Goal: Use online tool/utility: Utilize a website feature to perform a specific function

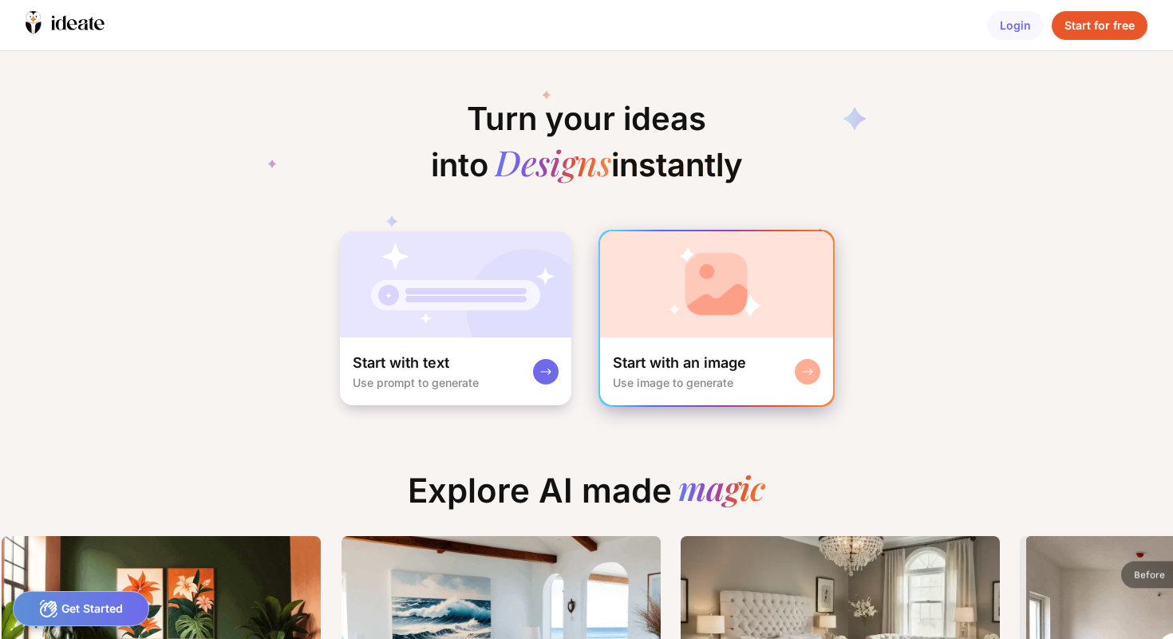
click at [672, 347] on div "Start with an image Use image to generate" at bounding box center [716, 372] width 233 height 68
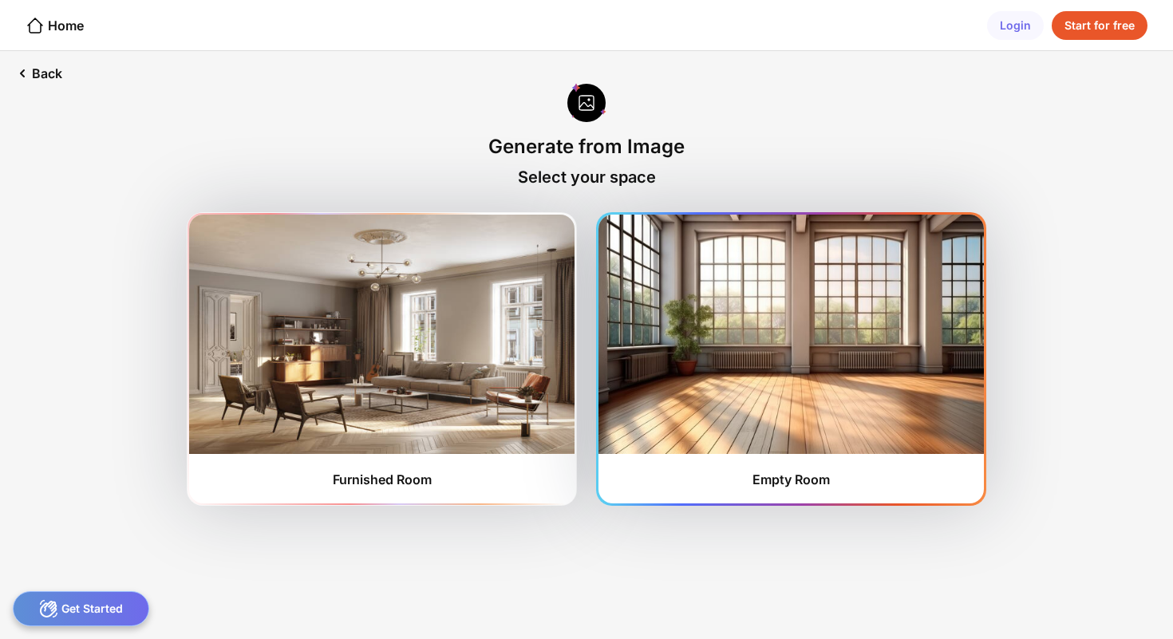
click at [715, 330] on img at bounding box center [790, 334] width 385 height 239
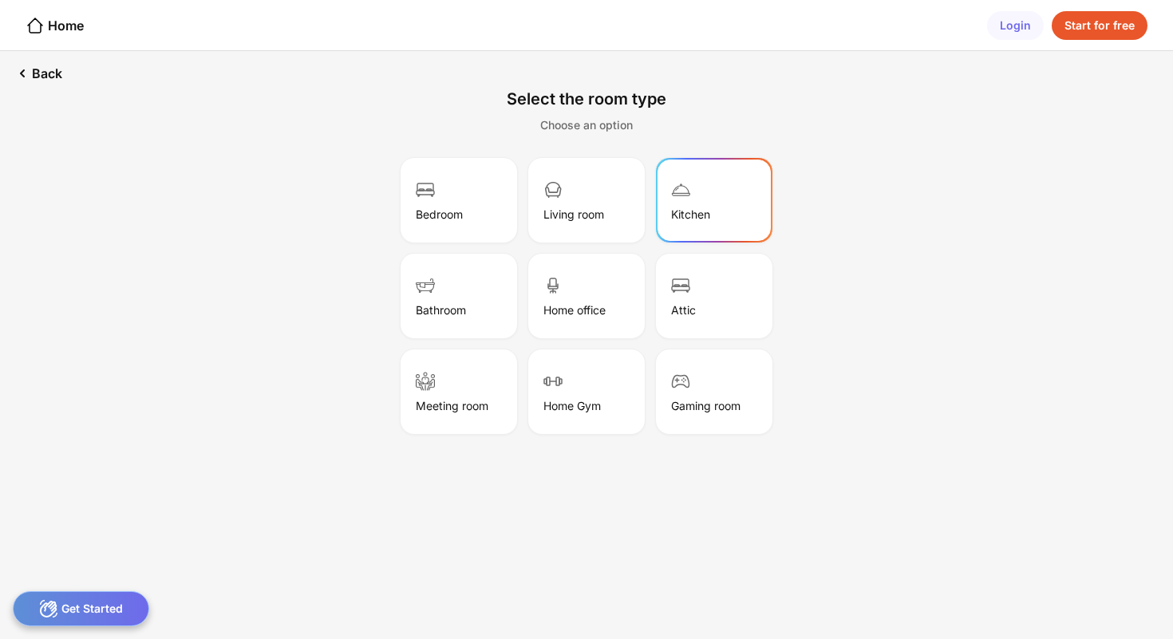
click at [693, 199] on div "Kitchen" at bounding box center [714, 200] width 112 height 80
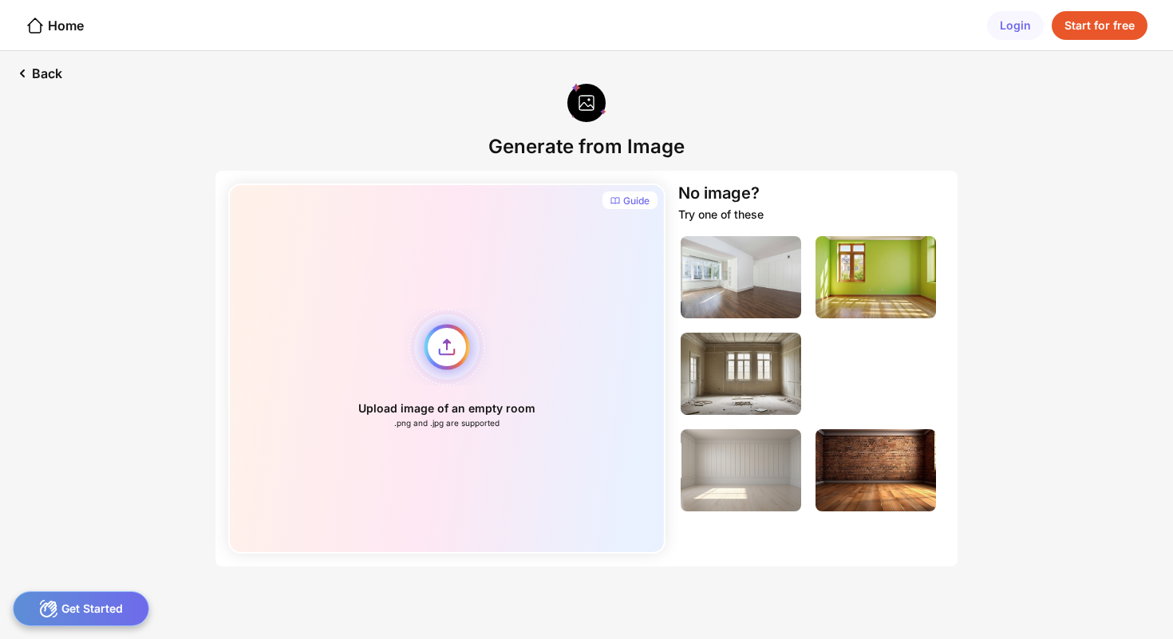
click at [449, 349] on div "Upload image of an empty room .png and .jpg are supported" at bounding box center [446, 369] width 437 height 370
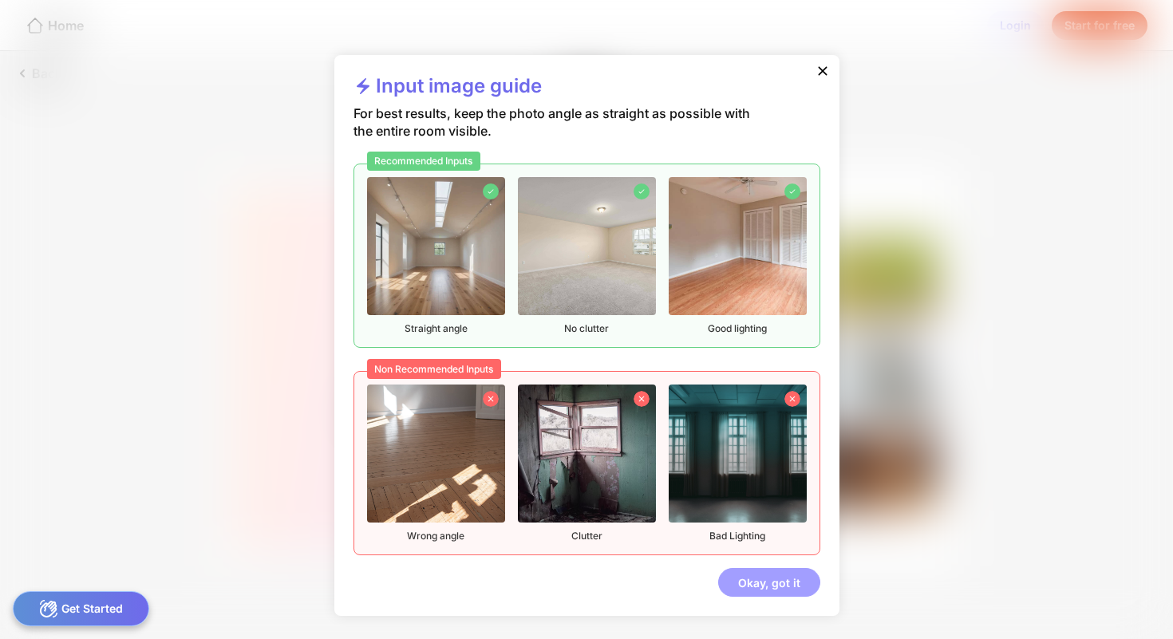
click at [786, 581] on div "Okay, got it" at bounding box center [769, 582] width 102 height 29
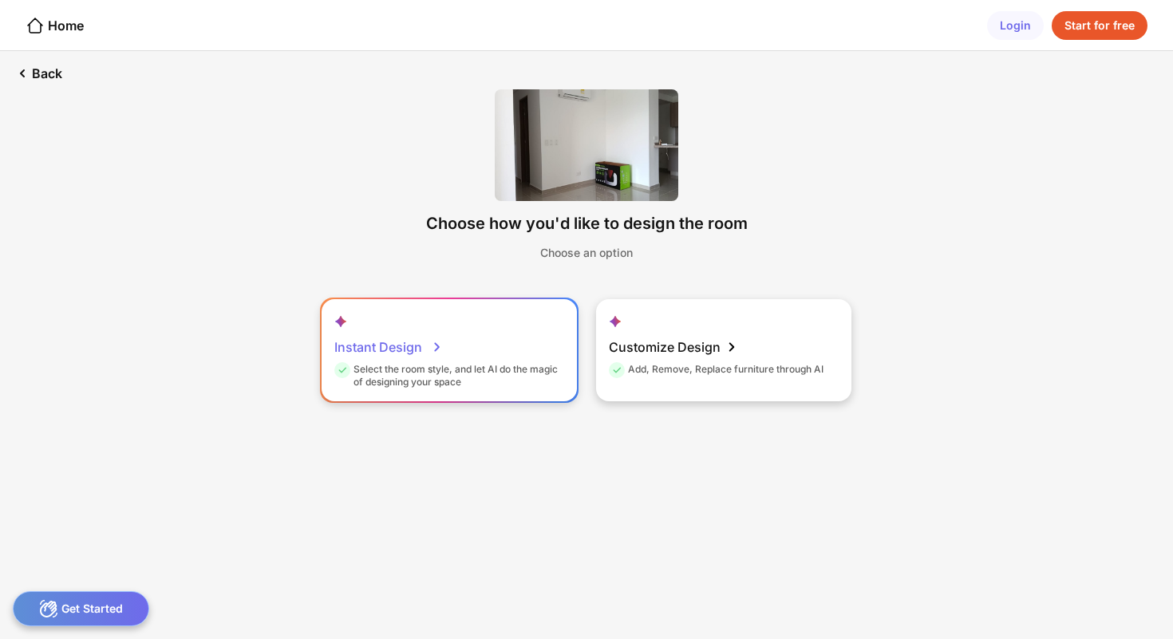
click at [480, 386] on div "Select the room style, and let AI do the magic of designing your space" at bounding box center [447, 376] width 226 height 26
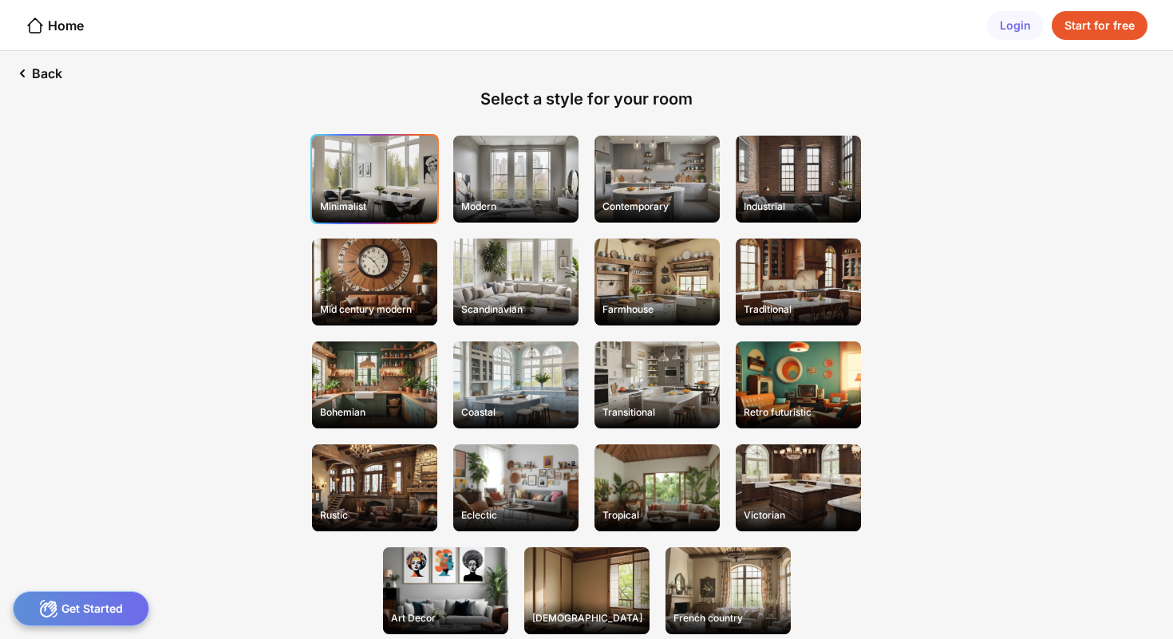
click at [400, 166] on div "Minimalist" at bounding box center [374, 179] width 125 height 87
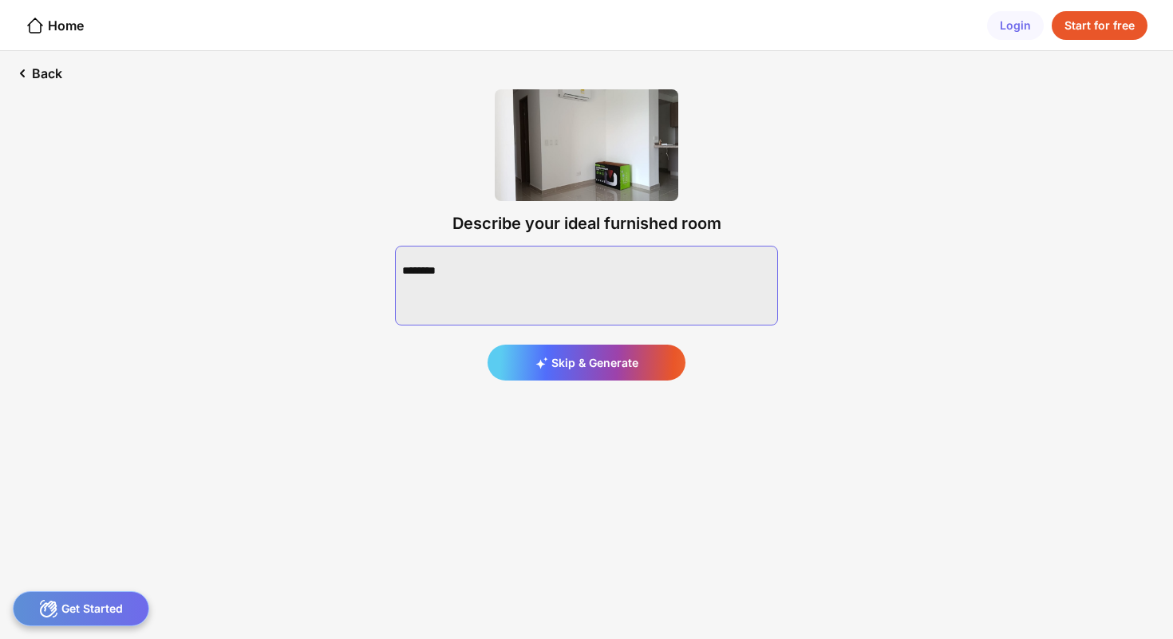
click at [545, 282] on textarea at bounding box center [586, 286] width 383 height 80
click at [772, 129] on div "Describe your ideal furnished room Skip & Generate" at bounding box center [586, 235] width 434 height 342
click at [44, 77] on div "Back" at bounding box center [37, 73] width 75 height 45
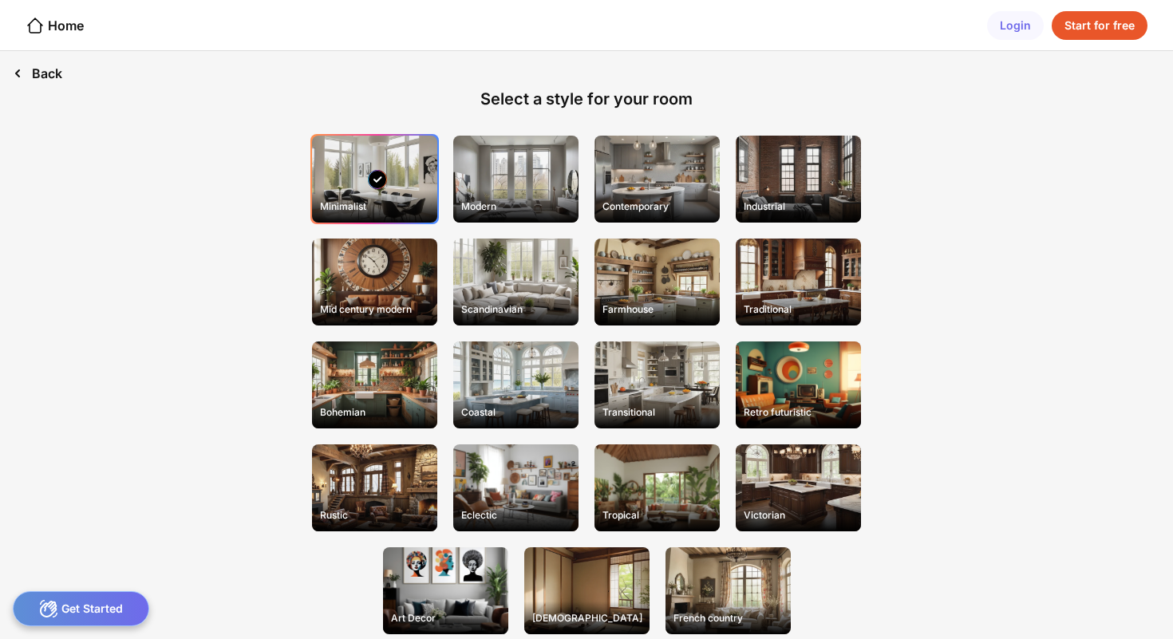
click at [44, 77] on div "Back" at bounding box center [37, 73] width 75 height 45
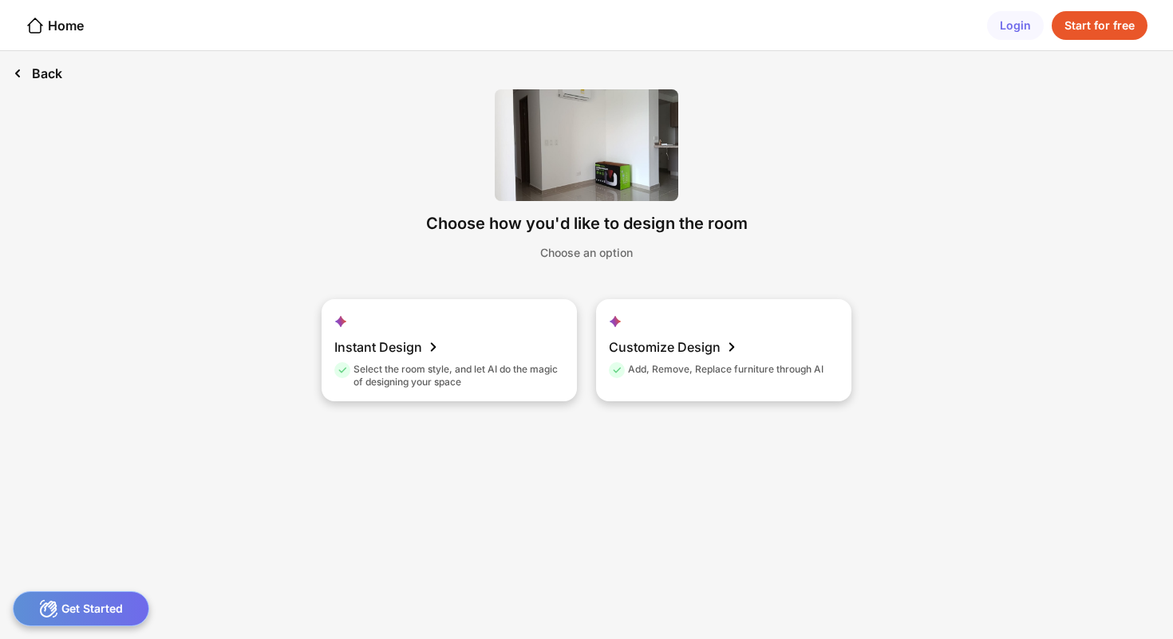
click at [42, 79] on div "Back" at bounding box center [37, 73] width 75 height 45
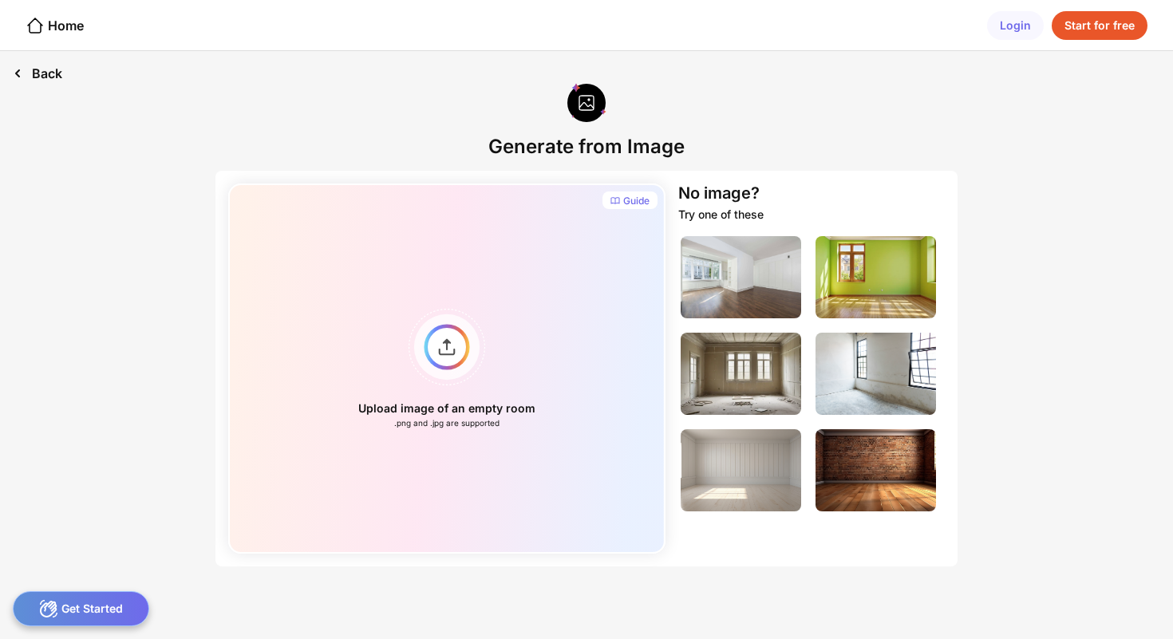
click at [45, 65] on div "Back" at bounding box center [37, 73] width 75 height 45
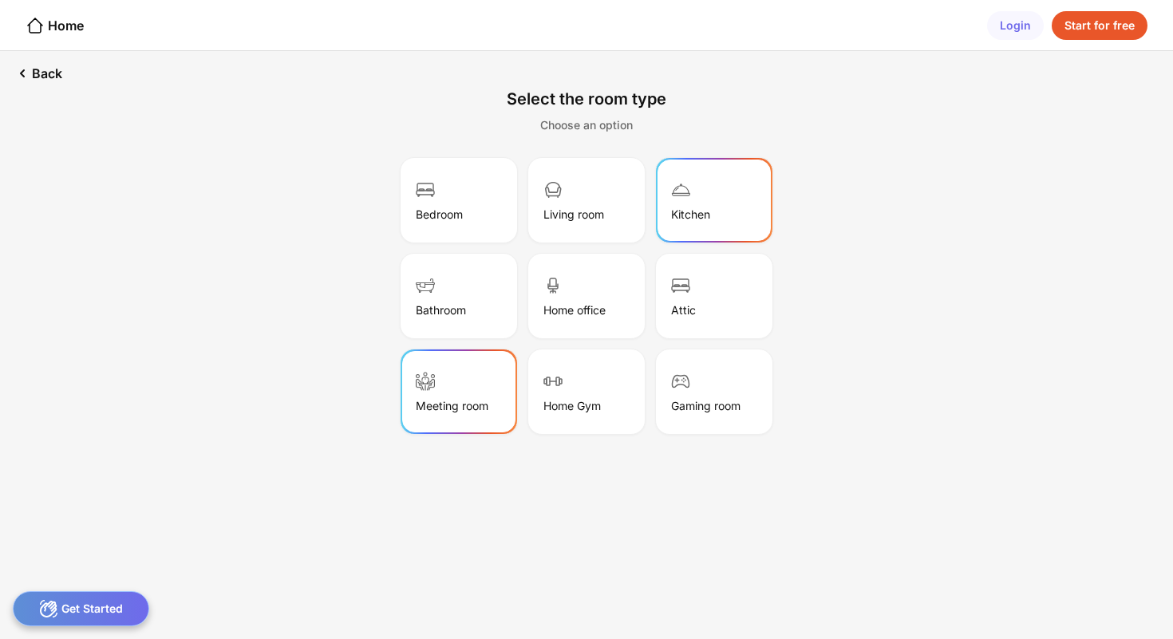
click at [436, 394] on div "Meeting room" at bounding box center [459, 392] width 112 height 80
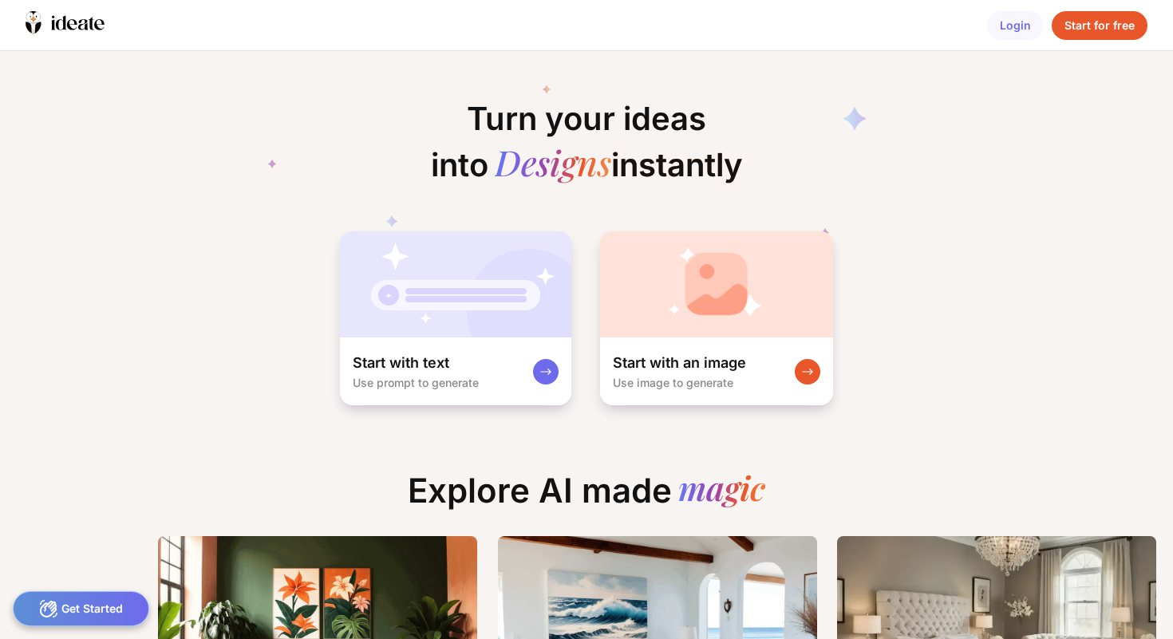
scroll to position [0, 13]
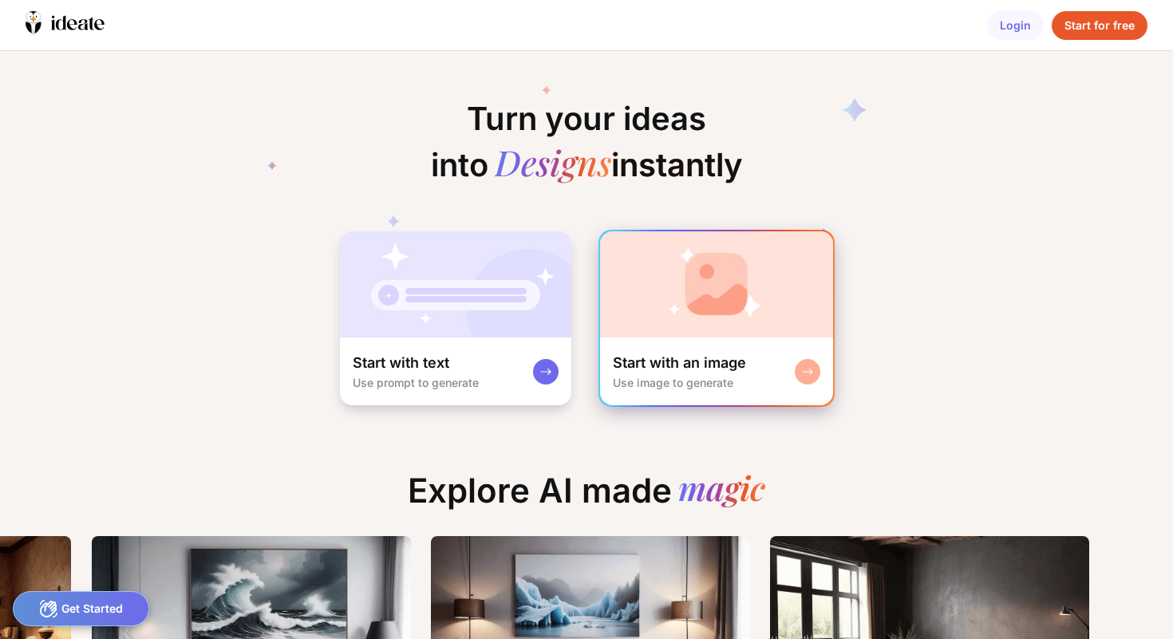
click at [731, 376] on div "Use image to generate" at bounding box center [673, 383] width 120 height 14
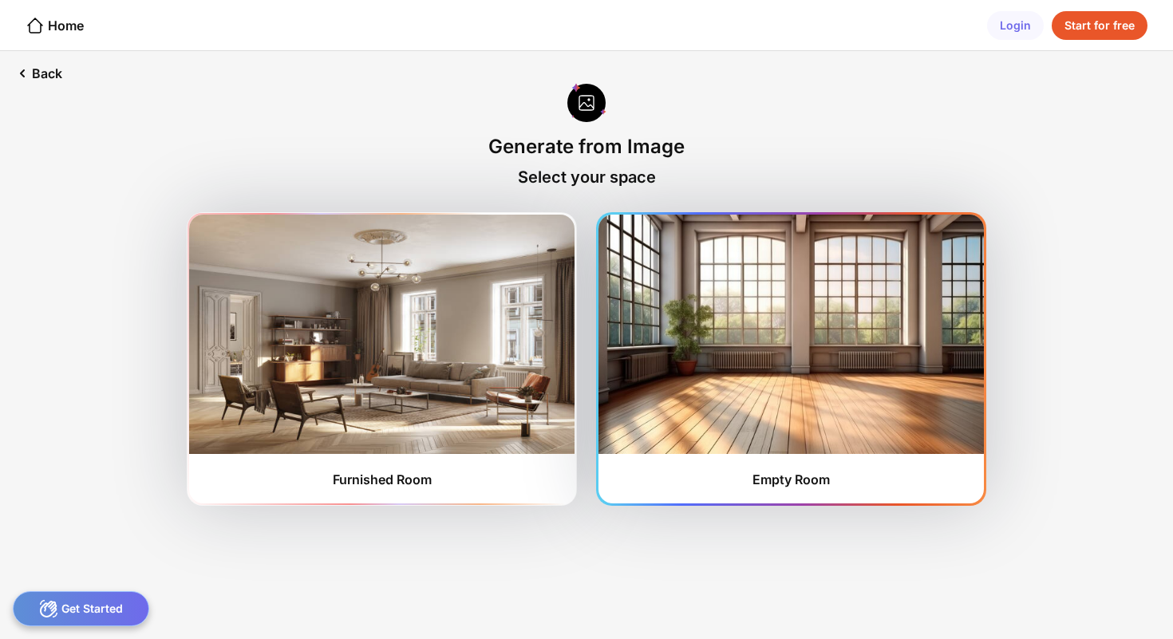
click at [736, 432] on img at bounding box center [790, 334] width 385 height 239
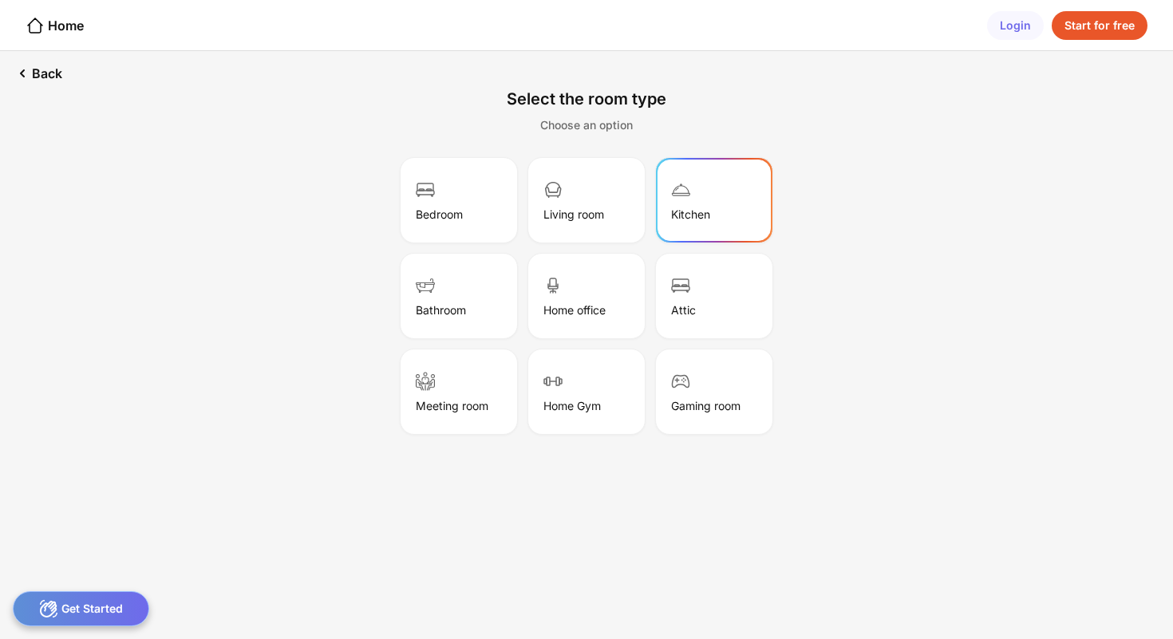
click at [705, 182] on div "Kitchen" at bounding box center [714, 200] width 112 height 80
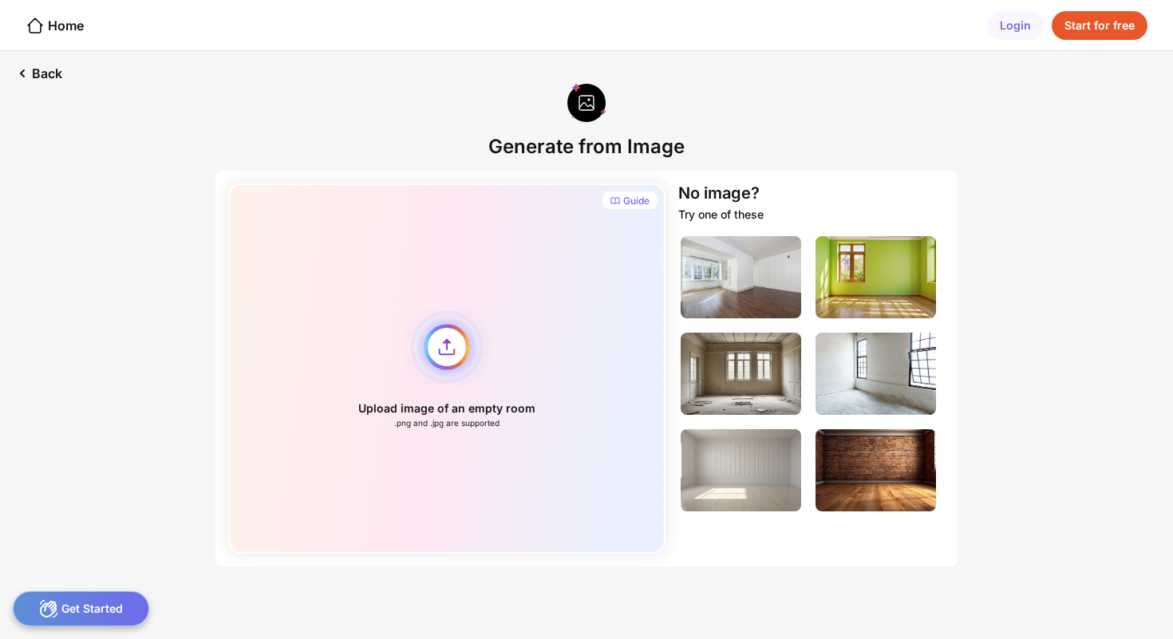
click at [436, 345] on div "Upload image of an empty room .png and .jpg are supported" at bounding box center [446, 369] width 437 height 370
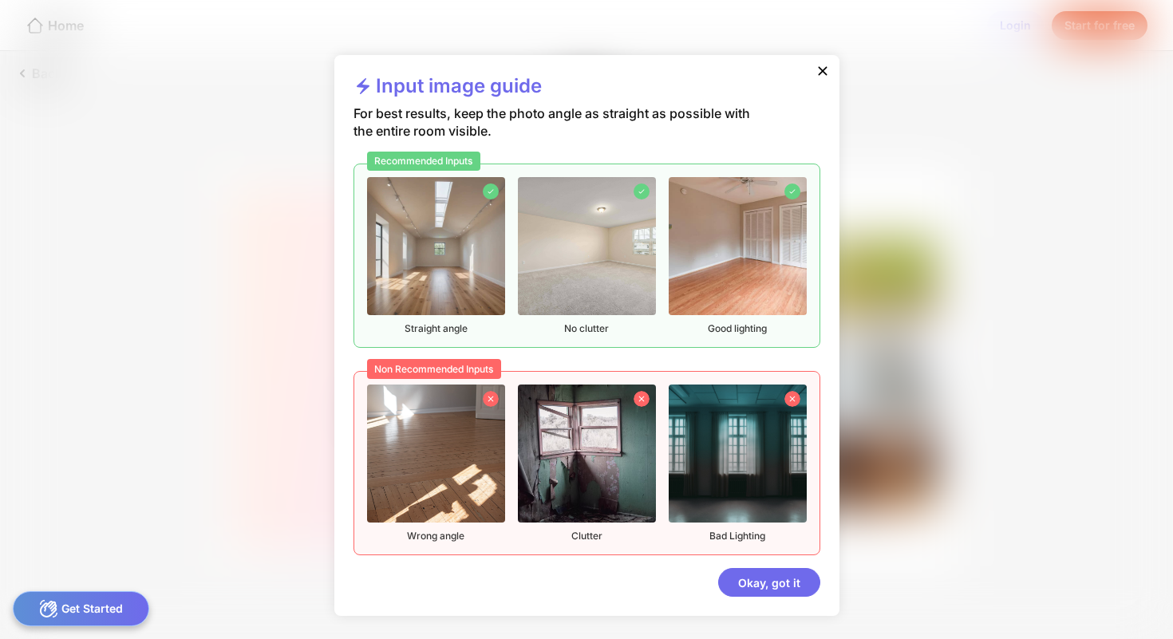
click at [739, 582] on div "Okay, got it" at bounding box center [769, 582] width 102 height 29
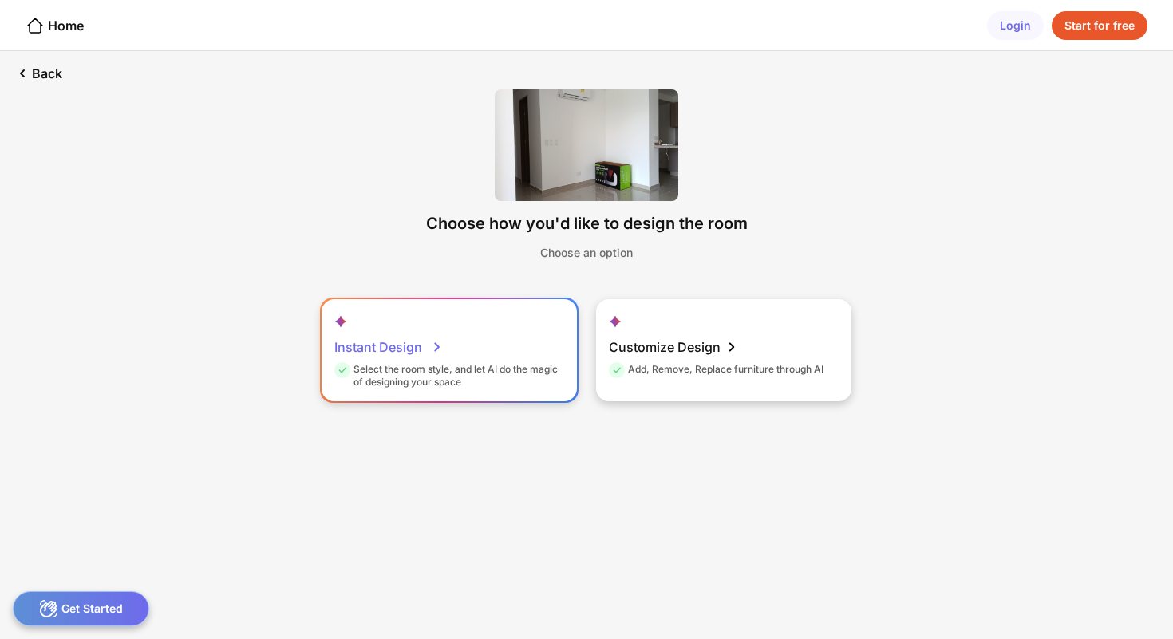
click at [433, 336] on div "Instant Design" at bounding box center [388, 347] width 109 height 32
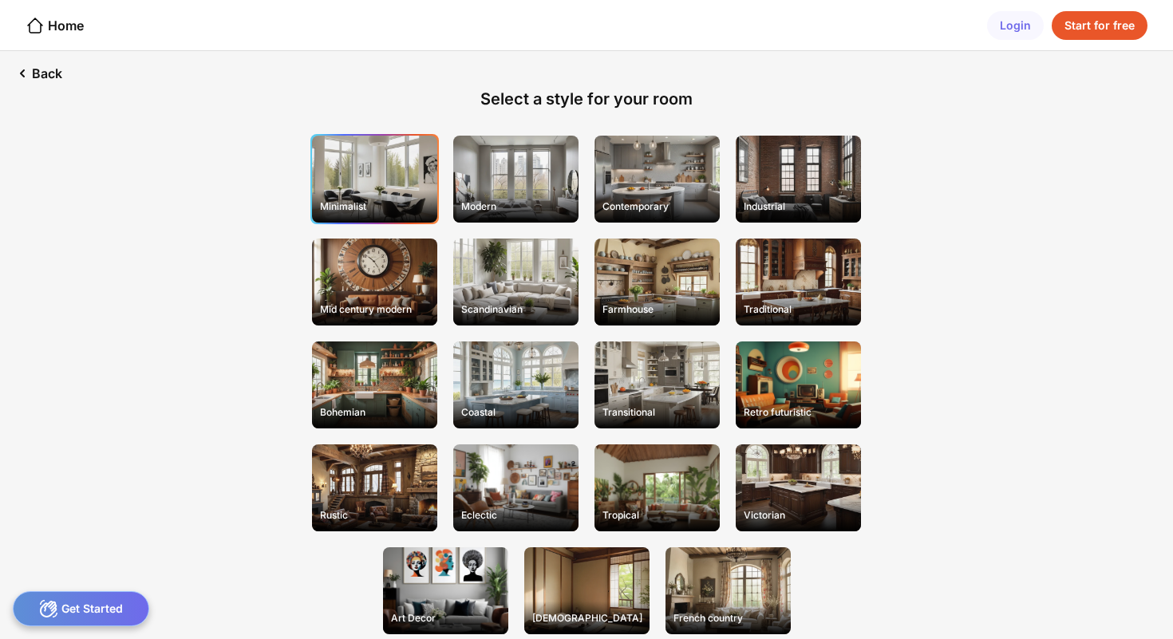
click at [389, 191] on div "Minimalist" at bounding box center [374, 179] width 125 height 87
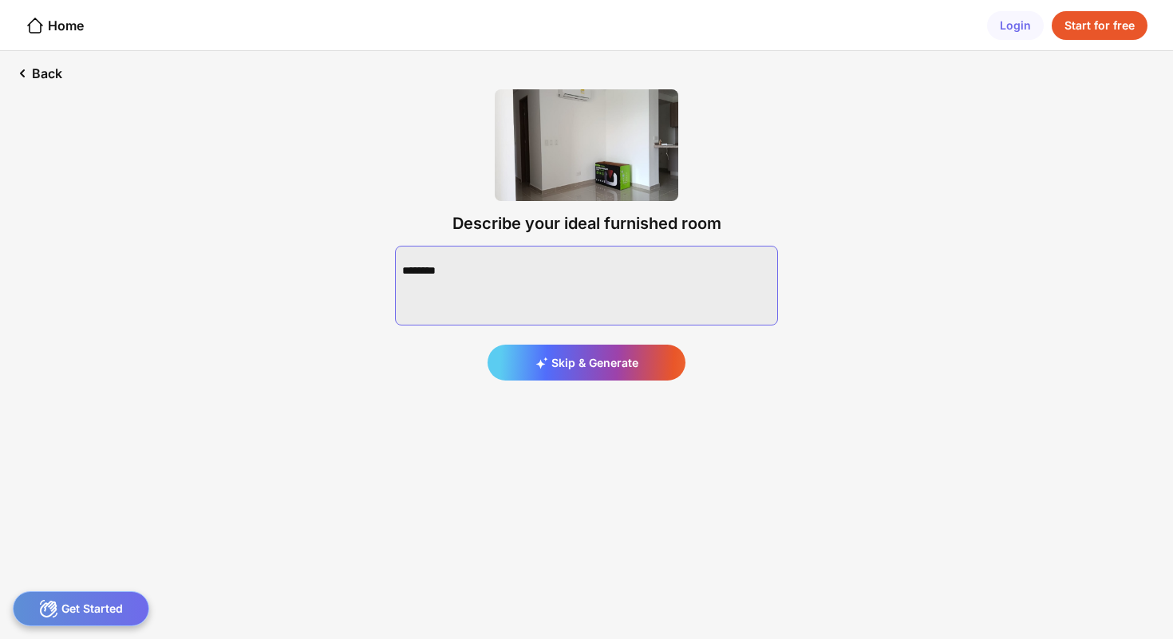
click at [451, 273] on textarea at bounding box center [586, 286] width 383 height 80
type textarea "*"
click at [367, 219] on div "Back Describe your ideal furnished room Skip & Generate" at bounding box center [586, 345] width 1173 height 588
click at [441, 287] on textarea at bounding box center [586, 286] width 383 height 80
click at [444, 274] on textarea at bounding box center [586, 286] width 383 height 80
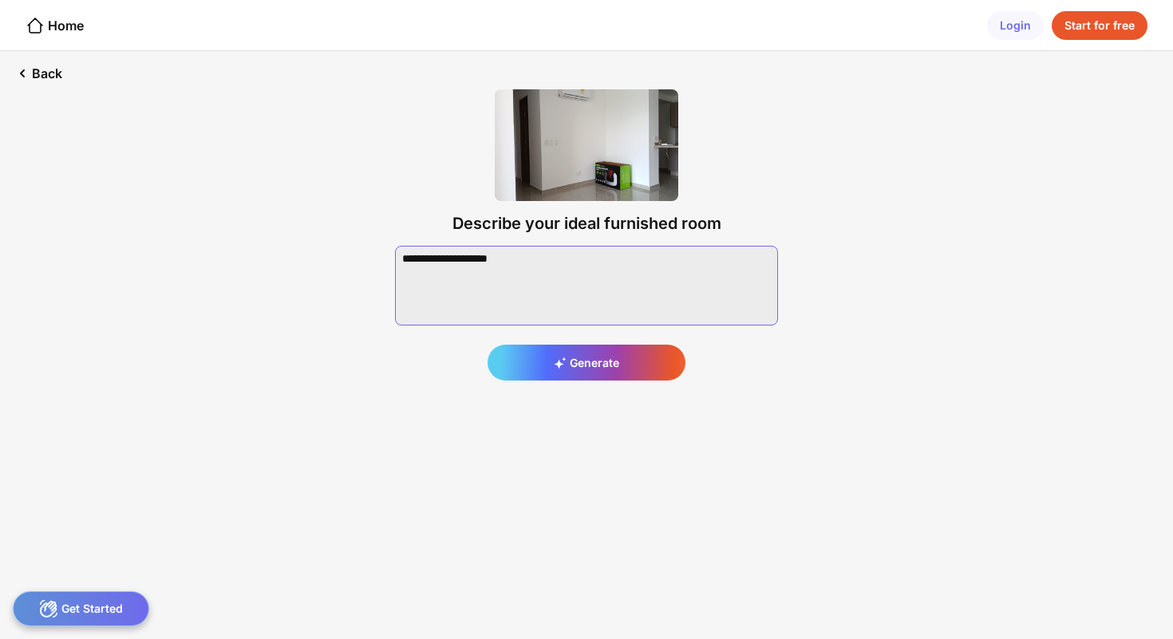
click at [451, 261] on textarea at bounding box center [586, 286] width 383 height 80
type textarea "**********"
click at [50, 66] on div "Back" at bounding box center [37, 73] width 75 height 45
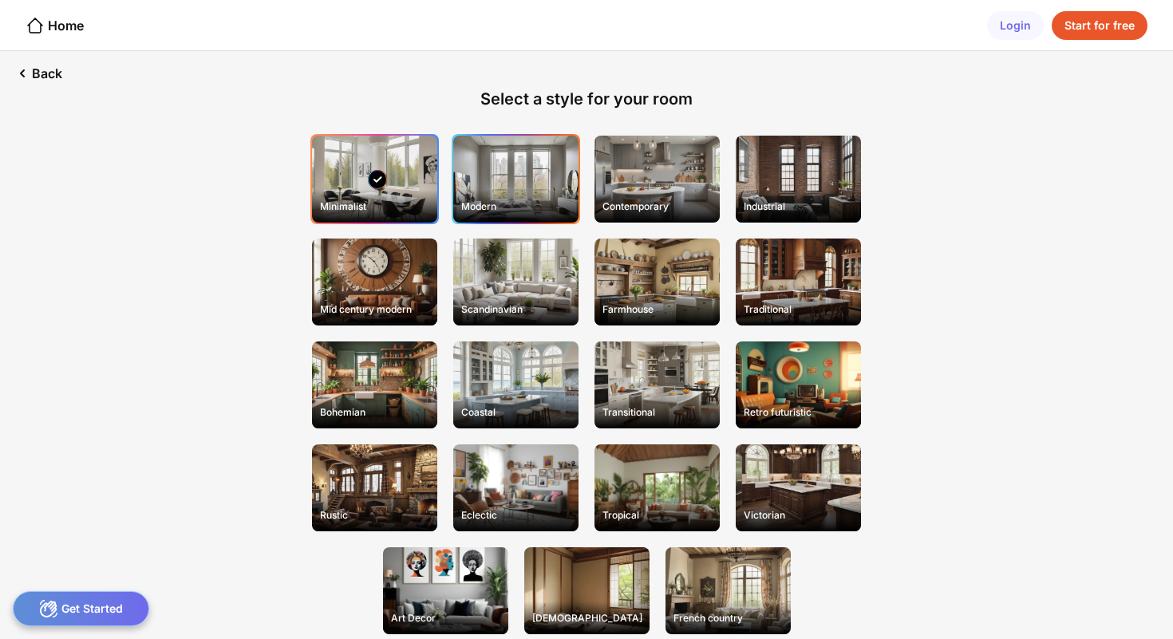
click at [522, 183] on div "Modern" at bounding box center [515, 179] width 125 height 87
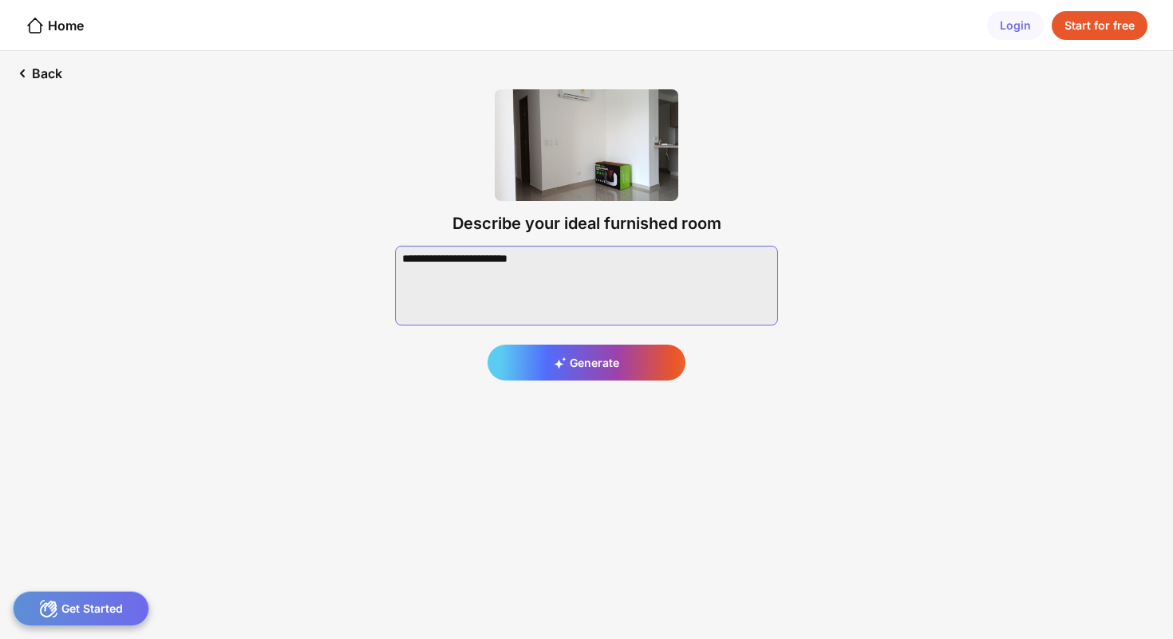
click at [563, 263] on textarea at bounding box center [586, 286] width 383 height 80
paste textarea "**********"
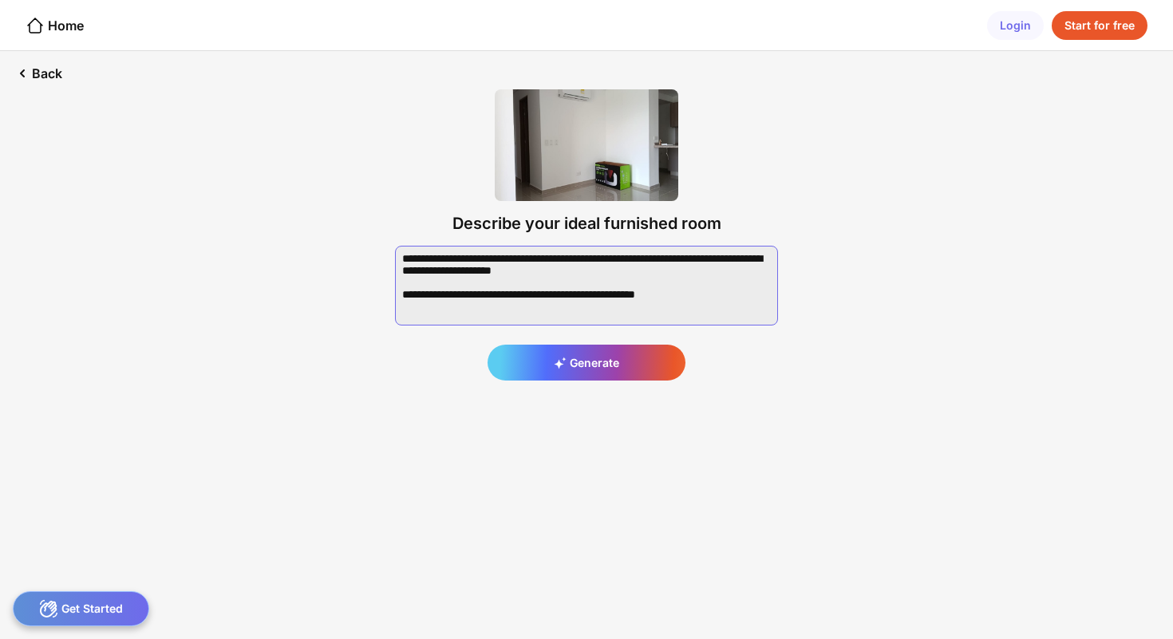
click at [598, 262] on textarea at bounding box center [586, 286] width 383 height 80
click at [402, 318] on textarea at bounding box center [586, 286] width 383 height 80
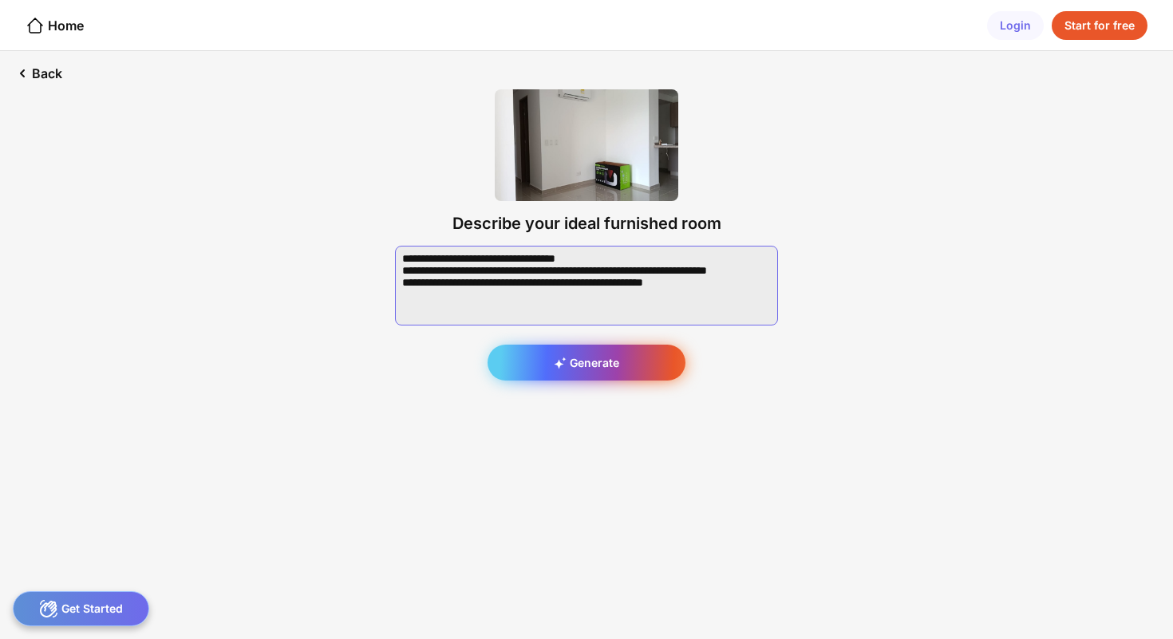
type textarea "**********"
click at [589, 352] on div "Generate" at bounding box center [587, 363] width 198 height 36
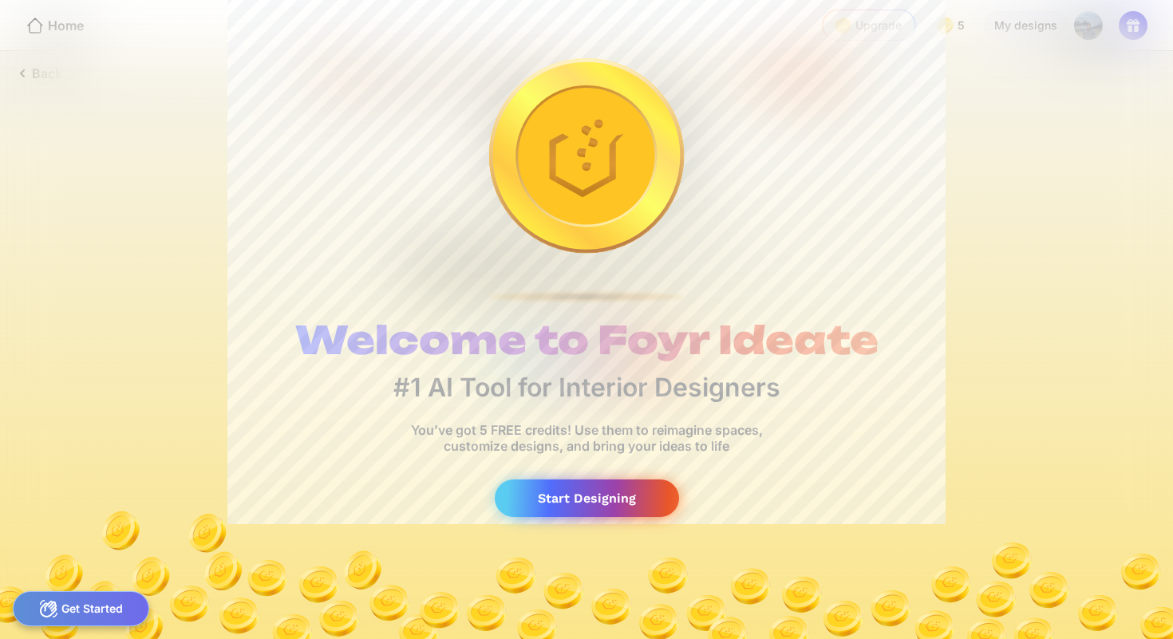
click at [643, 485] on div "Start Designing" at bounding box center [587, 499] width 184 height 38
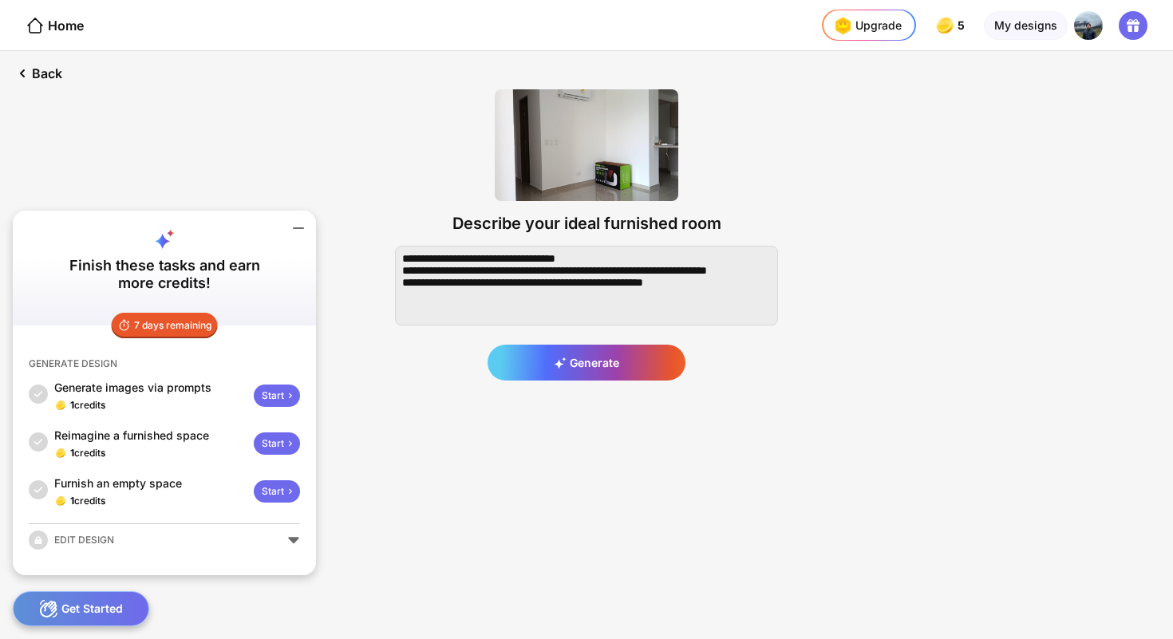
click at [297, 228] on icon at bounding box center [299, 228] width 10 height 0
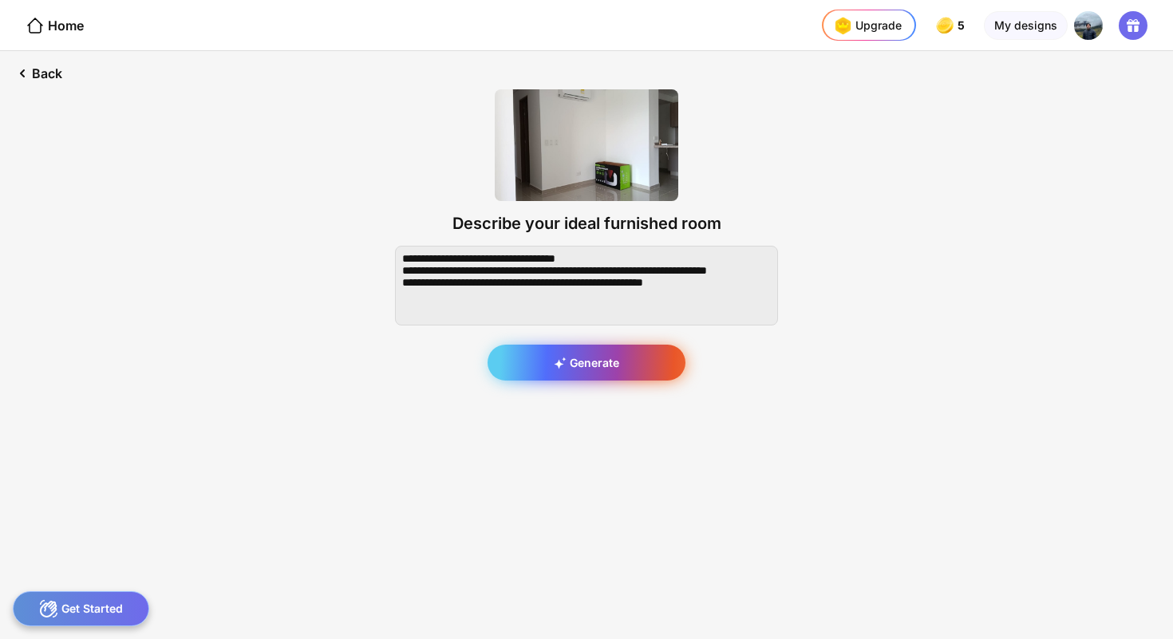
click at [564, 358] on icon at bounding box center [564, 359] width 4 height 4
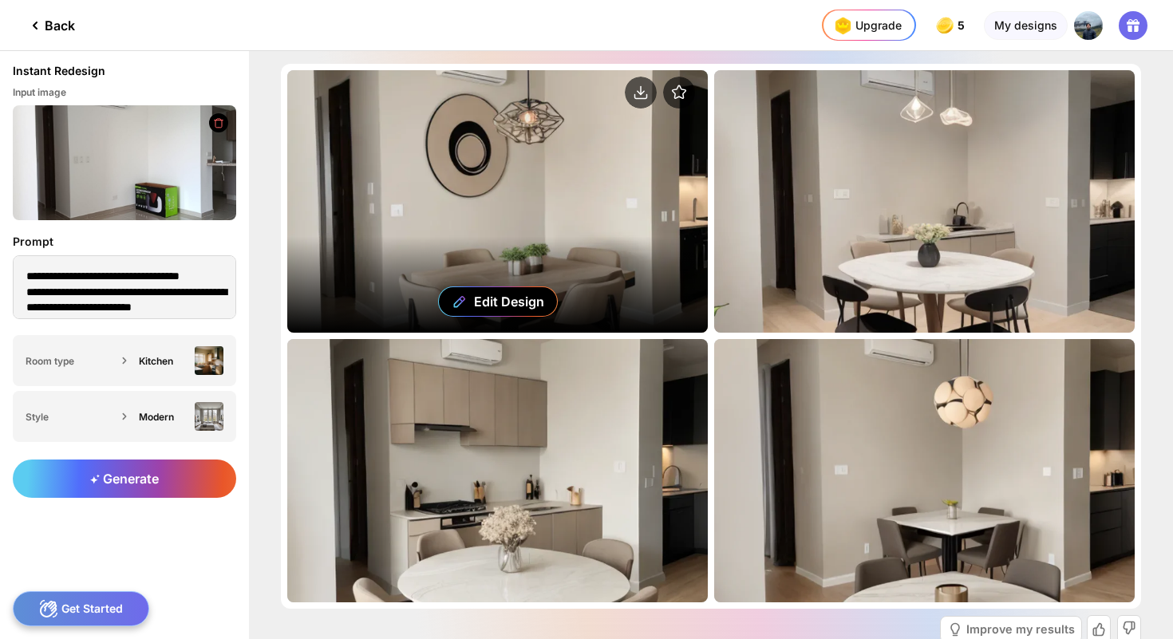
click at [614, 161] on div "Edit Design" at bounding box center [497, 201] width 420 height 263
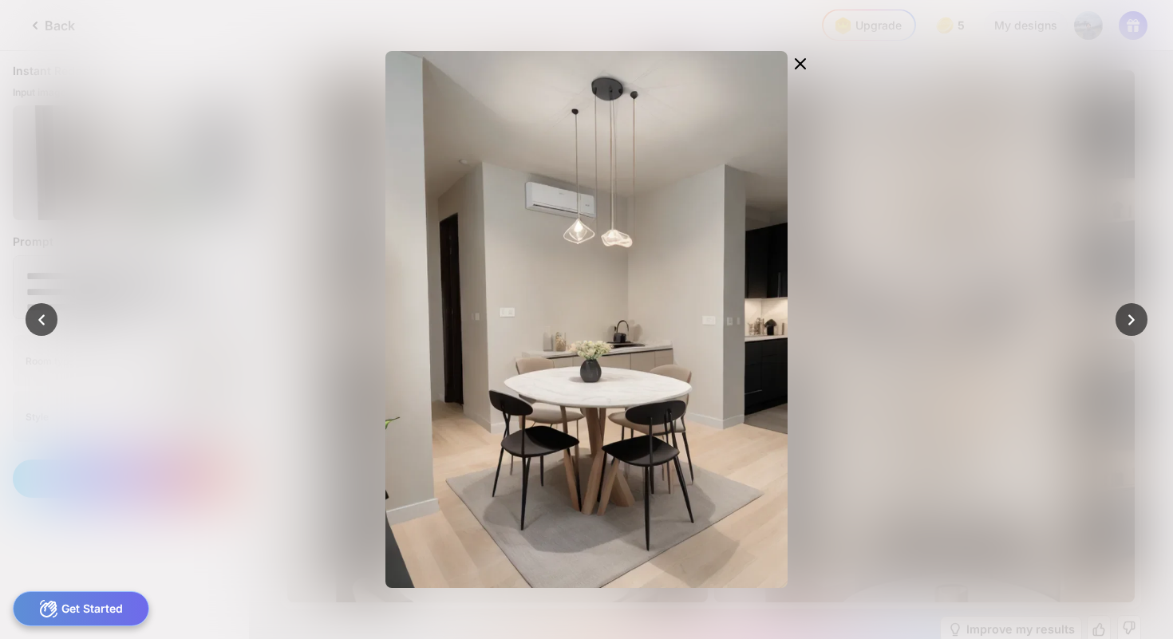
click at [895, 172] on div "Edit Design" at bounding box center [586, 319] width 662 height 537
click at [811, 67] on div at bounding box center [801, 65] width 26 height 29
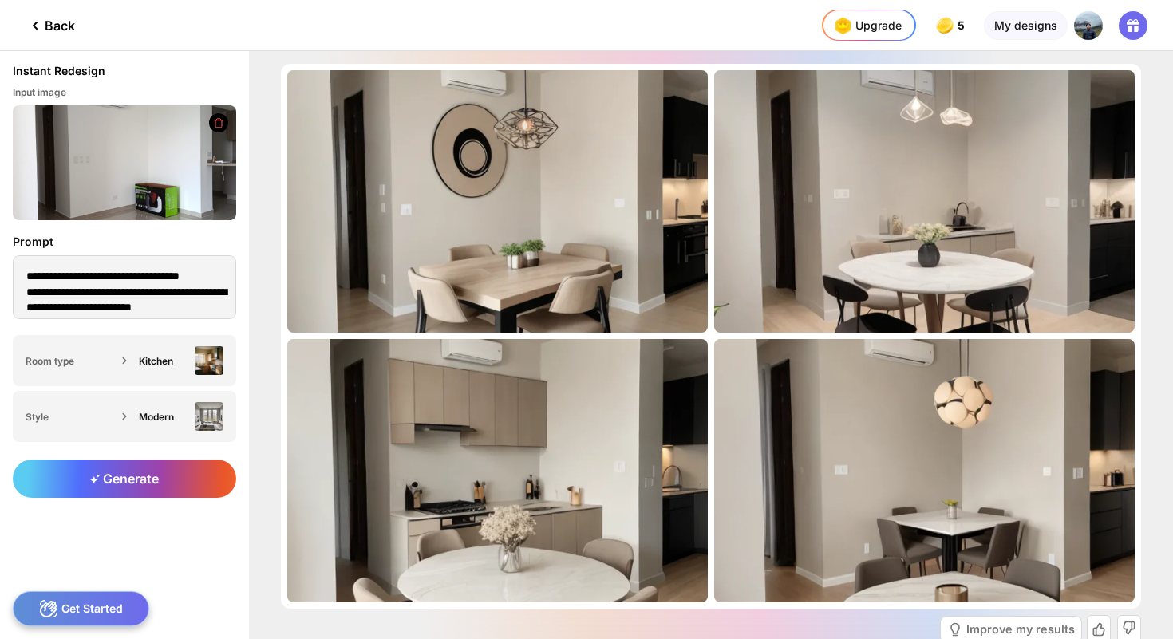
scroll to position [89, 0]
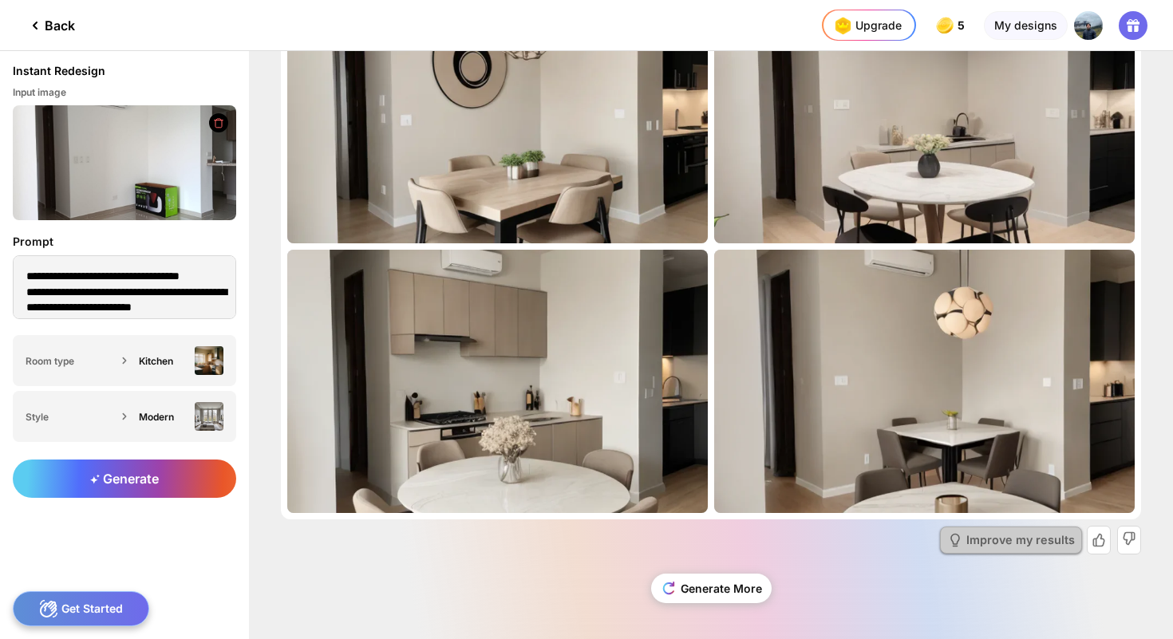
click at [1016, 535] on div "Improve my results" at bounding box center [1020, 540] width 109 height 11
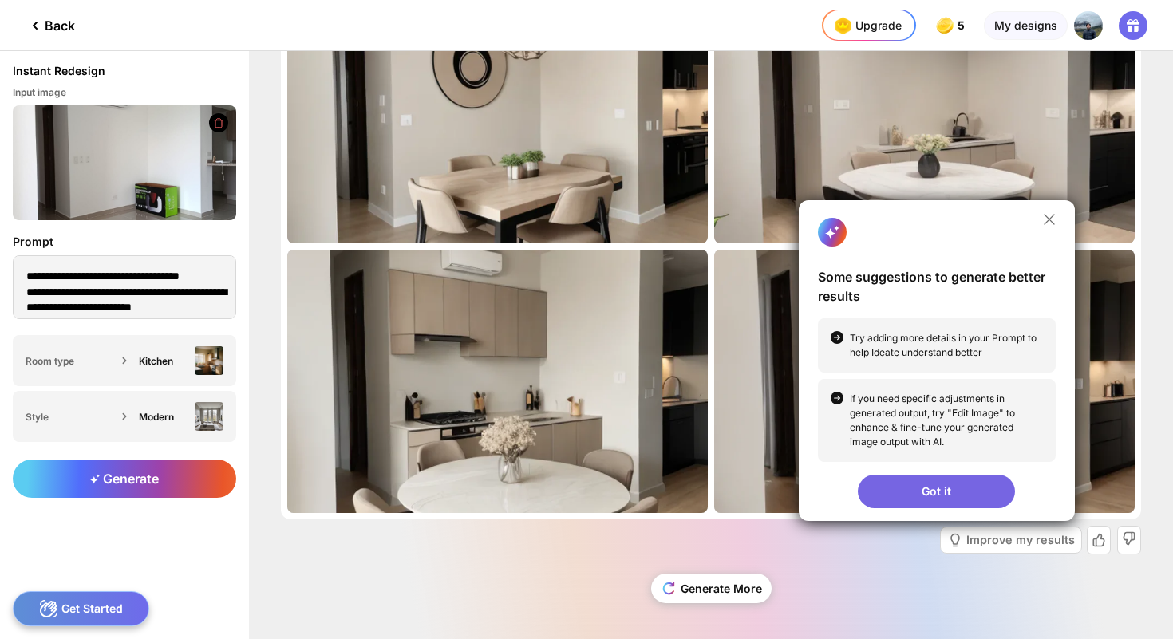
click at [938, 482] on div "Got it" at bounding box center [936, 492] width 157 height 34
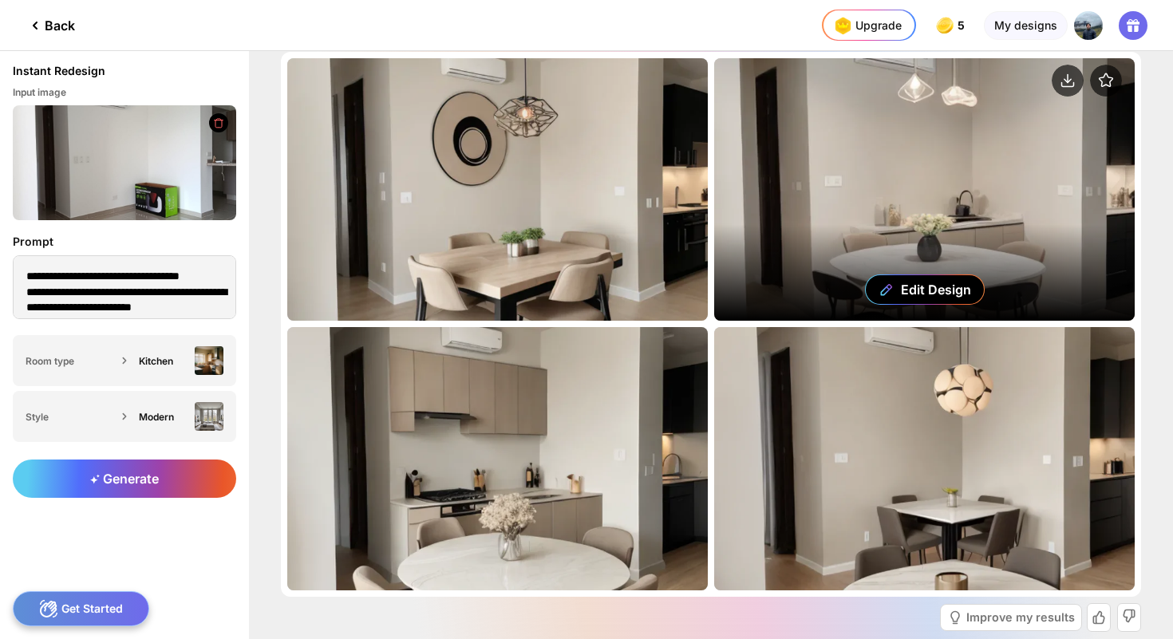
scroll to position [0, 0]
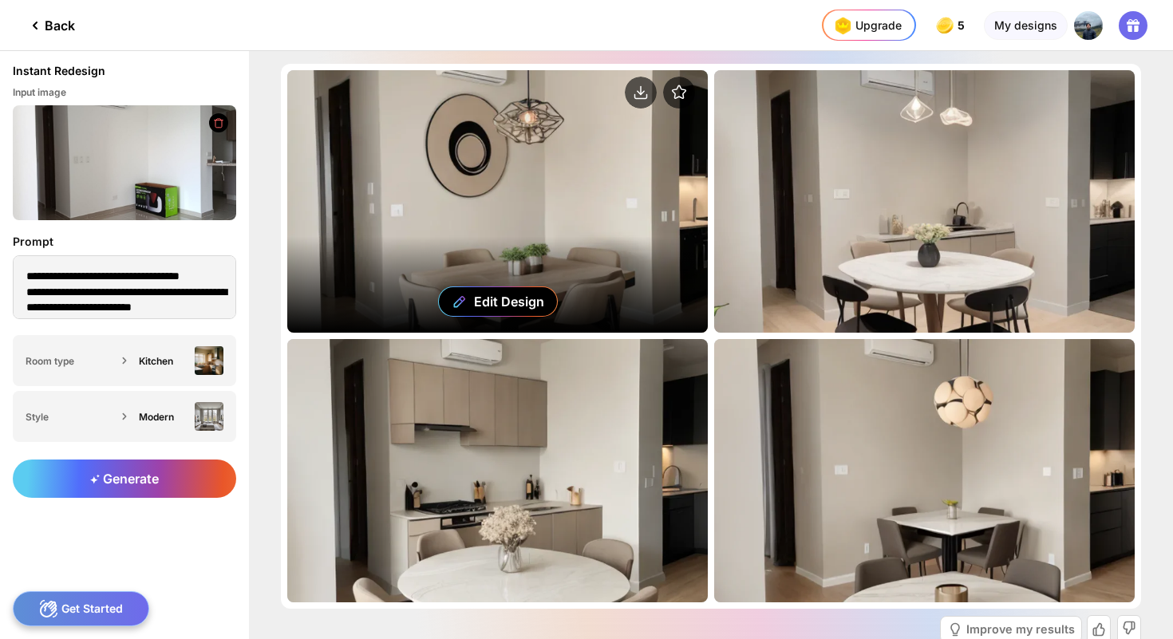
click at [664, 159] on div "Edit Design" at bounding box center [497, 201] width 420 height 263
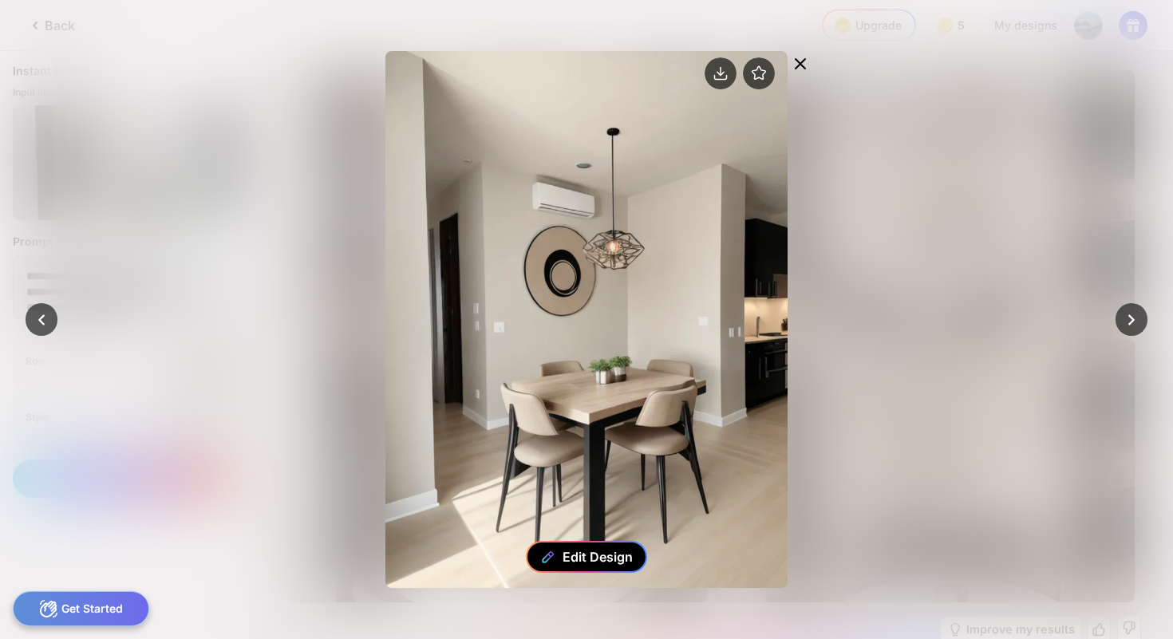
click at [606, 564] on div "Edit Design" at bounding box center [586, 557] width 121 height 32
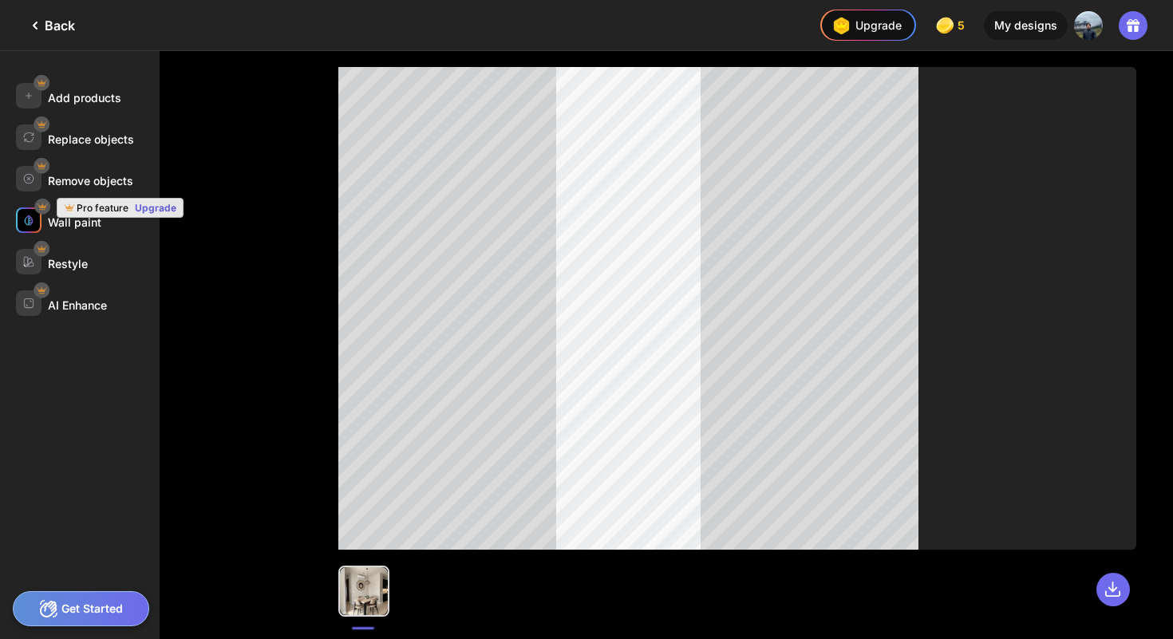
click at [39, 208] on icon at bounding box center [42, 206] width 11 height 11
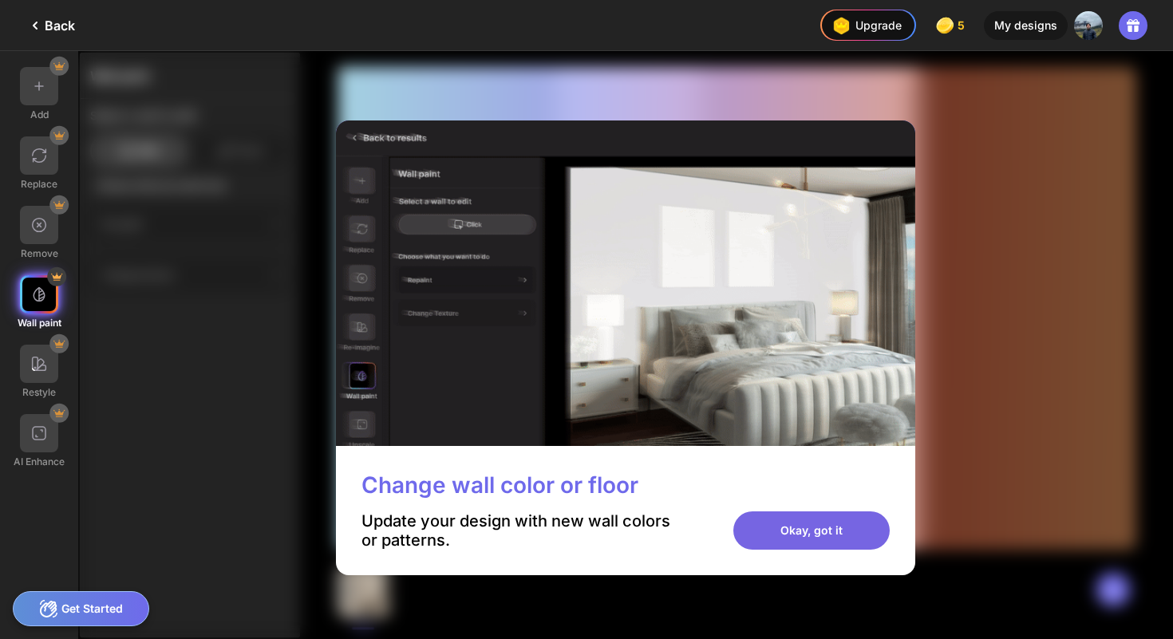
click at [768, 532] on div "Okay, got it" at bounding box center [811, 530] width 156 height 38
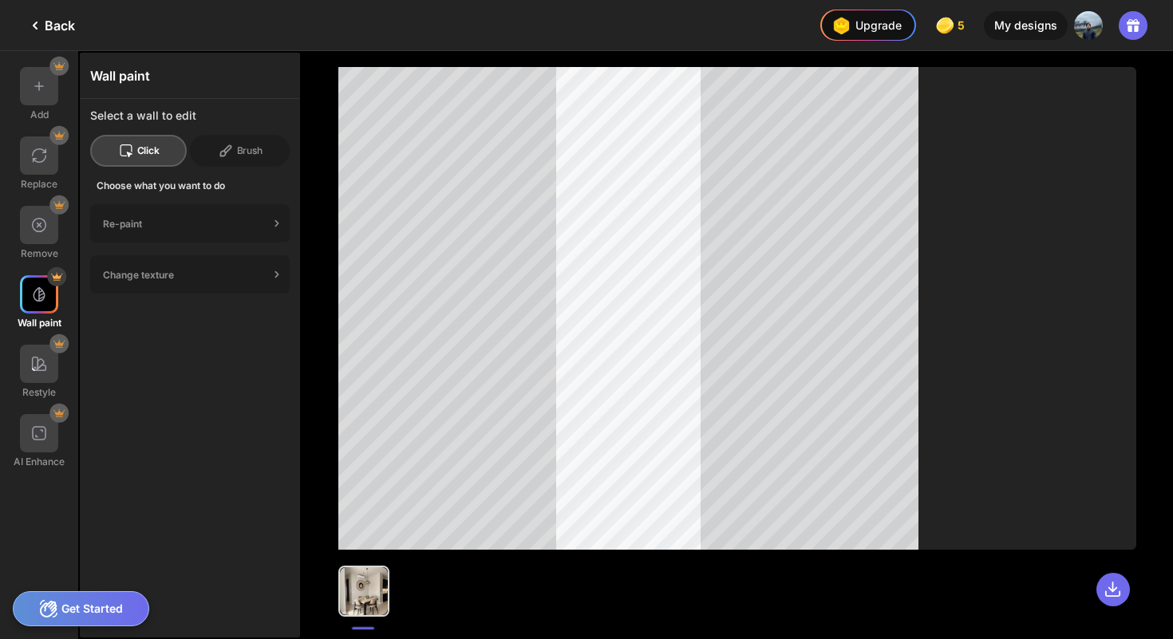
click at [142, 144] on div "Click" at bounding box center [138, 151] width 97 height 32
click at [246, 150] on div "Brush" at bounding box center [240, 151] width 100 height 32
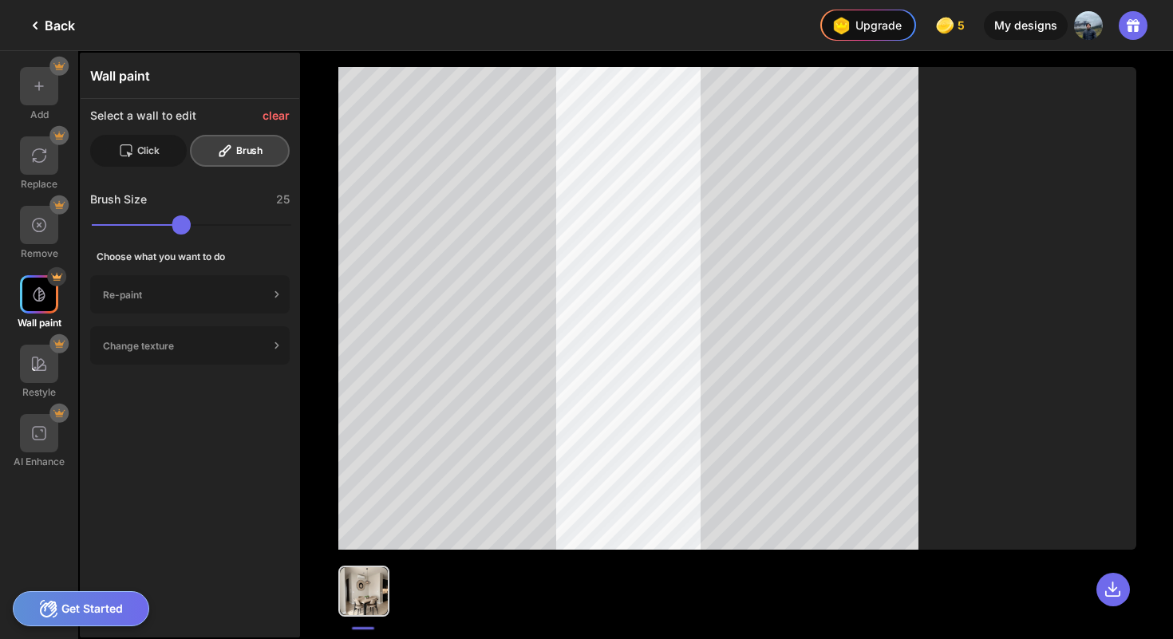
click at [140, 145] on div "Click" at bounding box center [138, 151] width 97 height 32
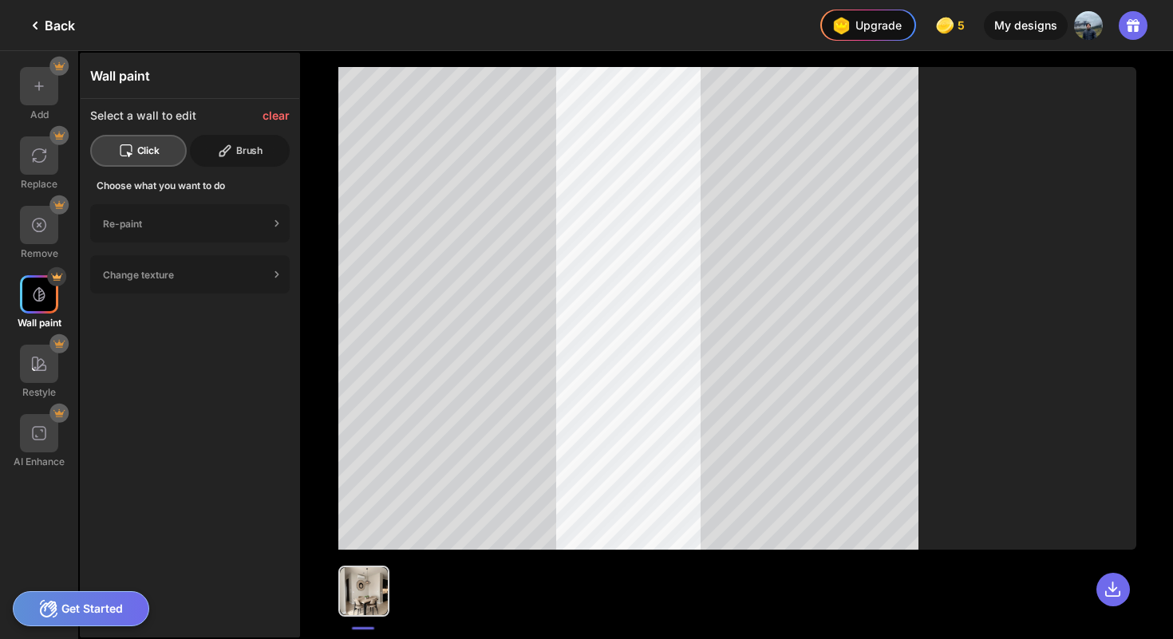
click at [223, 161] on div "Brush" at bounding box center [240, 151] width 100 height 32
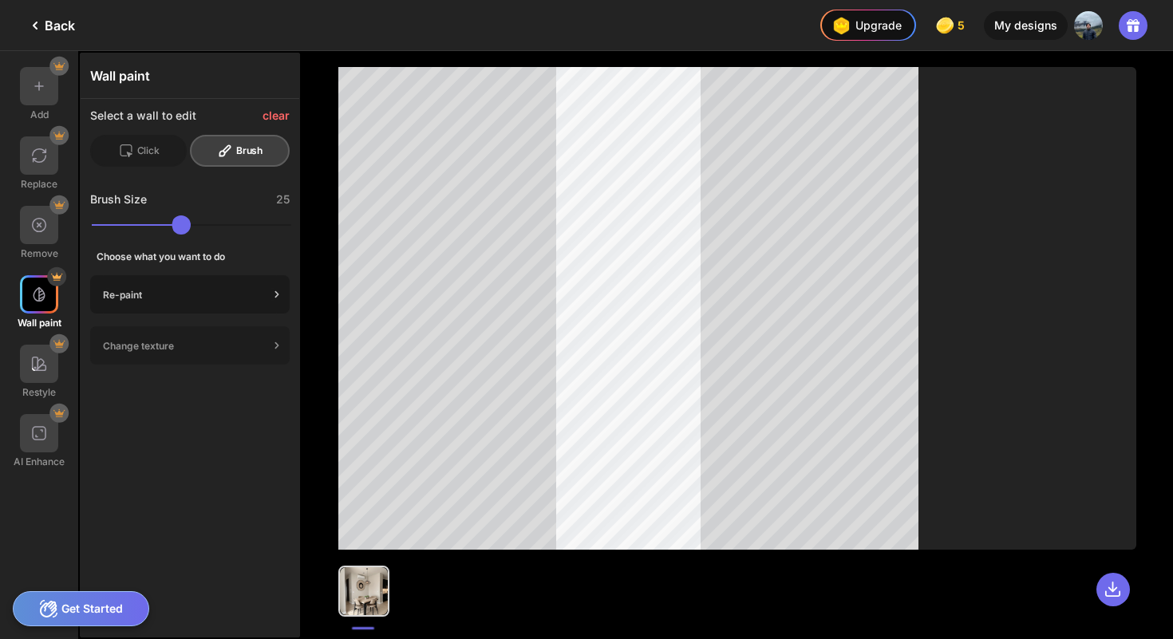
click at [175, 292] on div "Re-paint" at bounding box center [186, 295] width 166 height 12
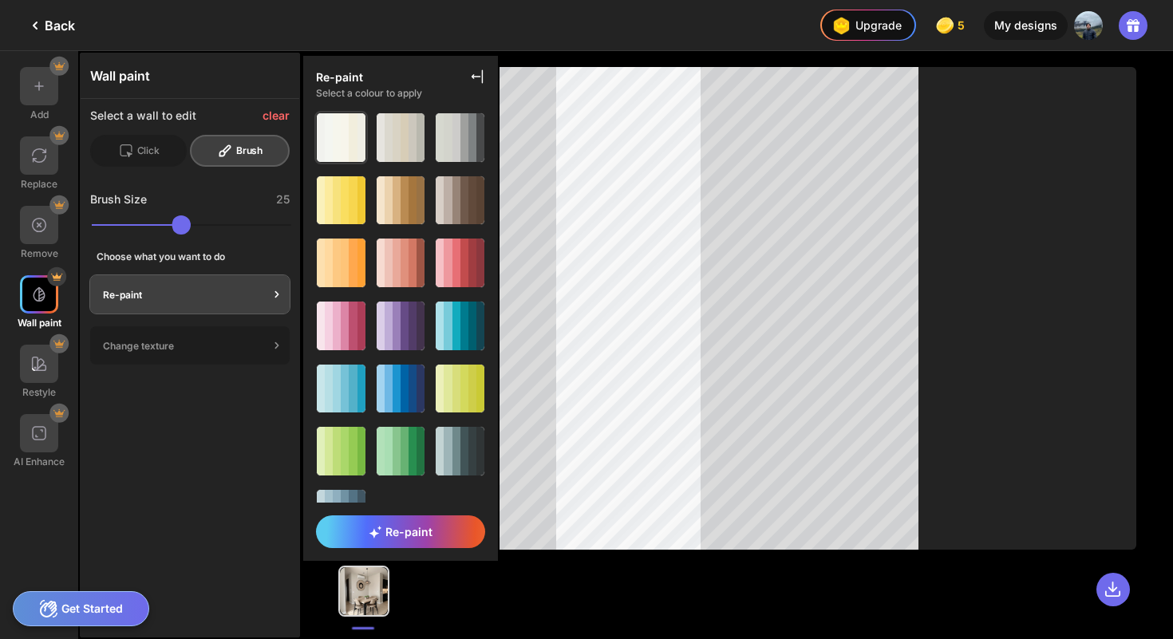
click at [341, 134] on div at bounding box center [345, 137] width 8 height 49
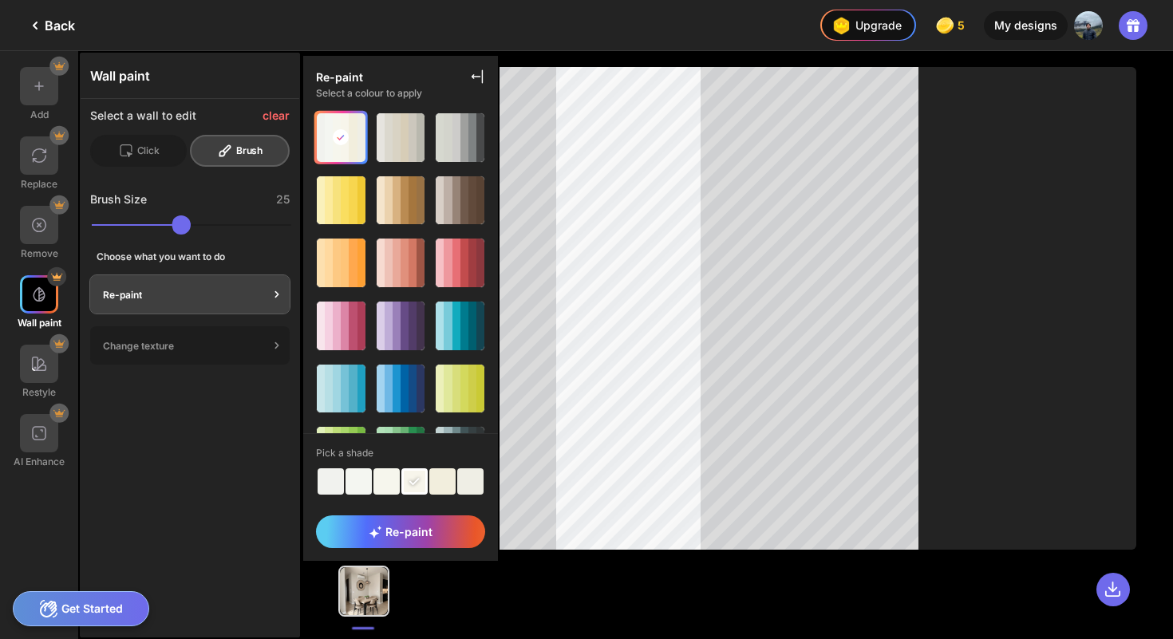
click at [332, 483] on div at bounding box center [331, 481] width 26 height 26
click at [357, 487] on div at bounding box center [358, 481] width 26 height 26
click at [336, 488] on div at bounding box center [331, 481] width 26 height 26
click at [419, 542] on div "Re-paint" at bounding box center [400, 531] width 169 height 33
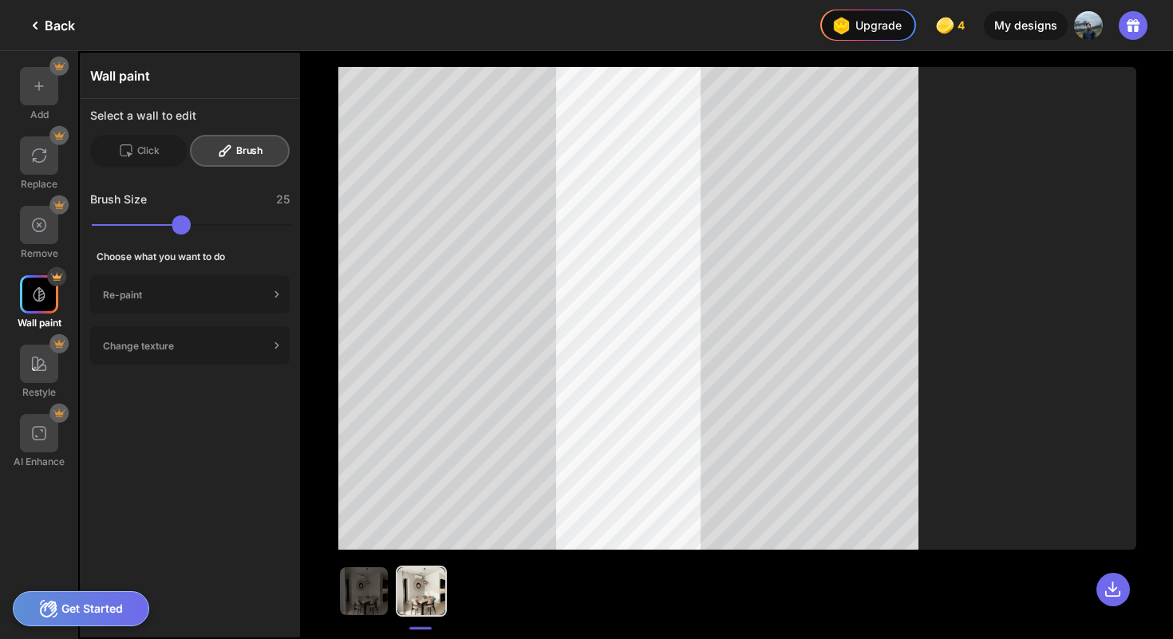
click at [178, 135] on div "Click Brush" at bounding box center [189, 151] width 199 height 32
click at [162, 151] on div "Click" at bounding box center [138, 151] width 97 height 32
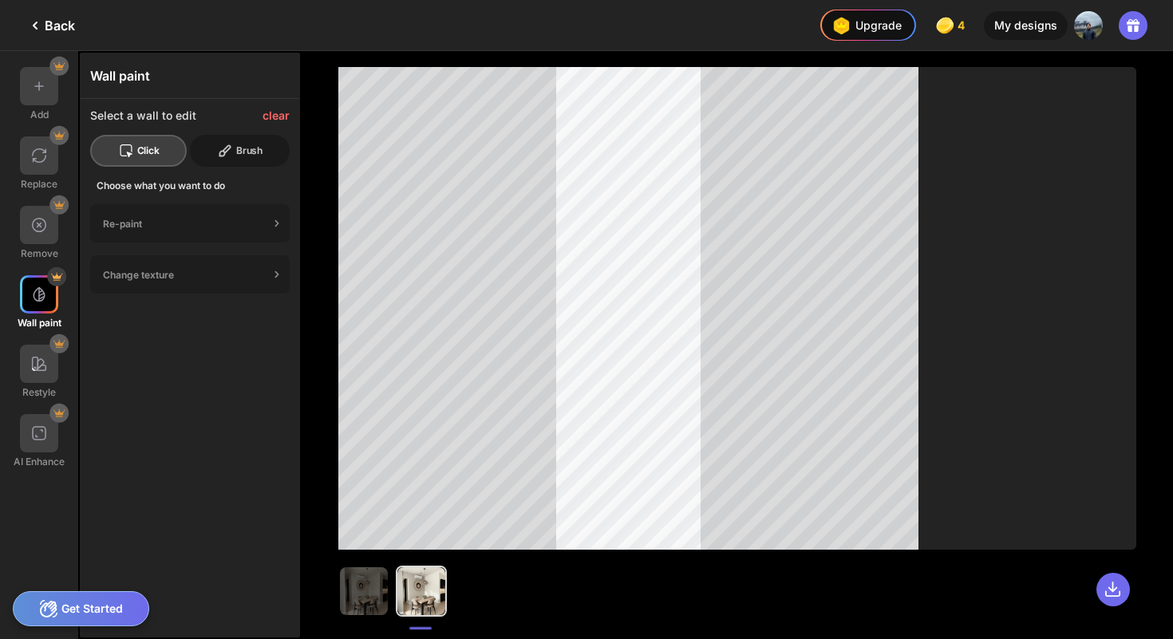
click at [221, 149] on icon at bounding box center [225, 151] width 16 height 16
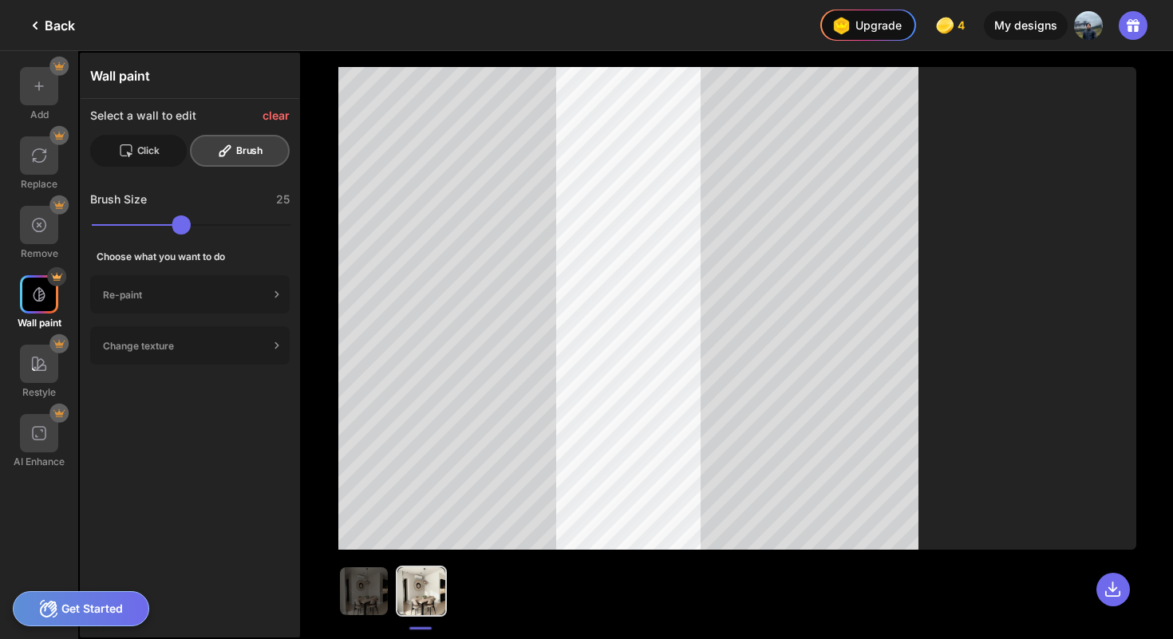
click at [152, 144] on div "Click" at bounding box center [138, 151] width 97 height 32
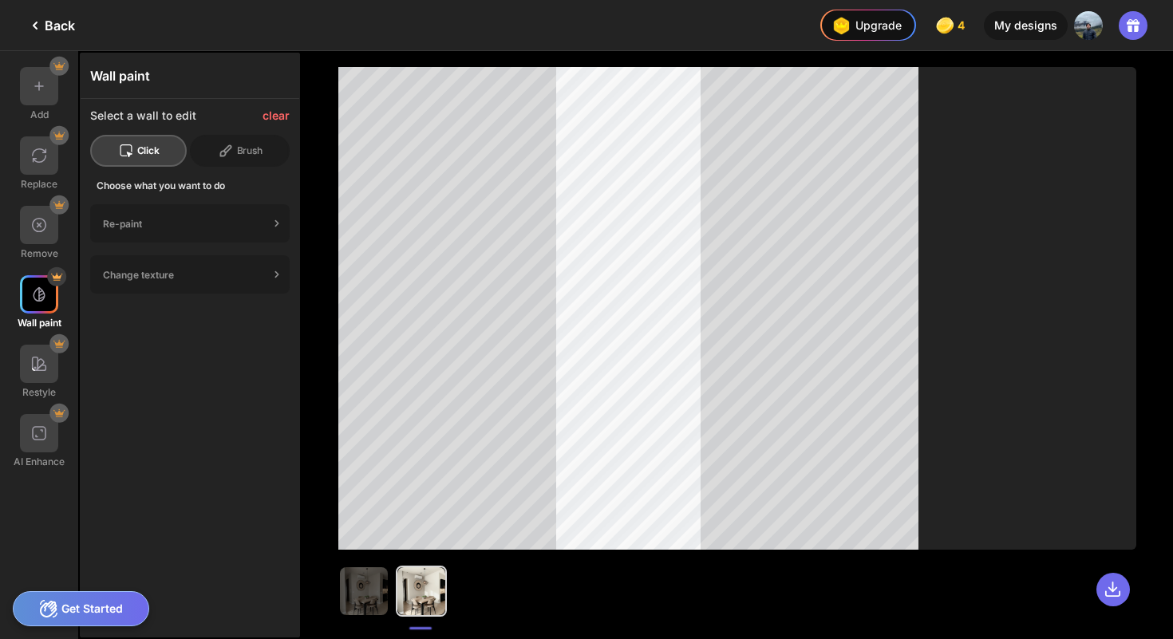
click at [188, 381] on div "Wall paint Select a wall to edit clear Click Brush Choose what you want to do R…" at bounding box center [190, 345] width 220 height 585
click at [247, 229] on div "Re-paint" at bounding box center [189, 223] width 199 height 38
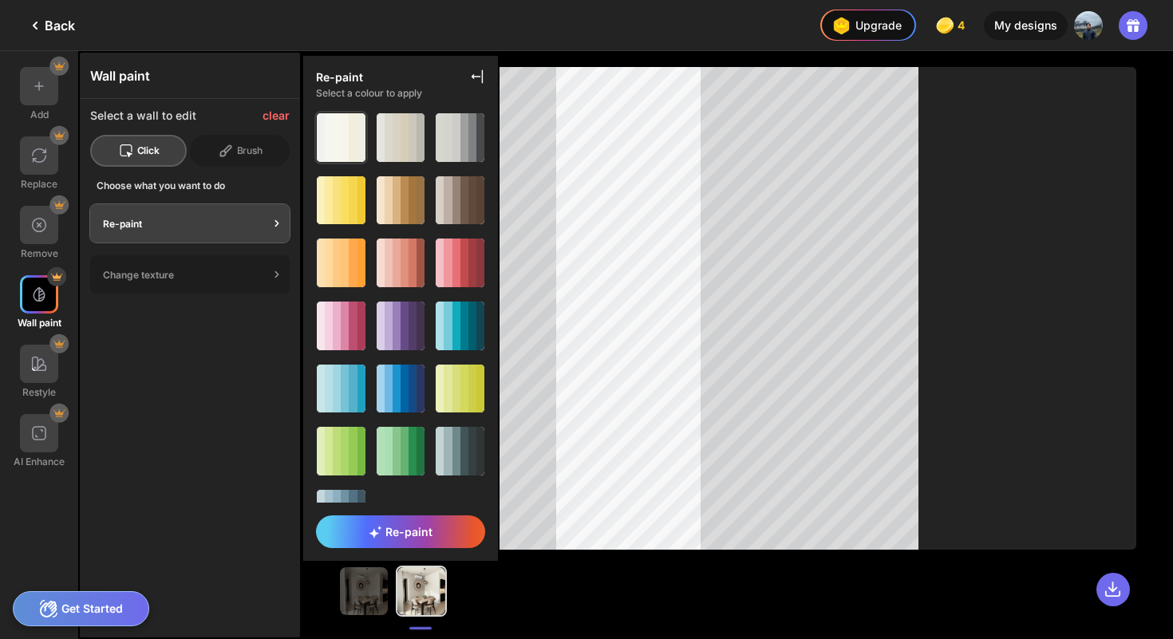
click at [337, 129] on div at bounding box center [337, 137] width 8 height 49
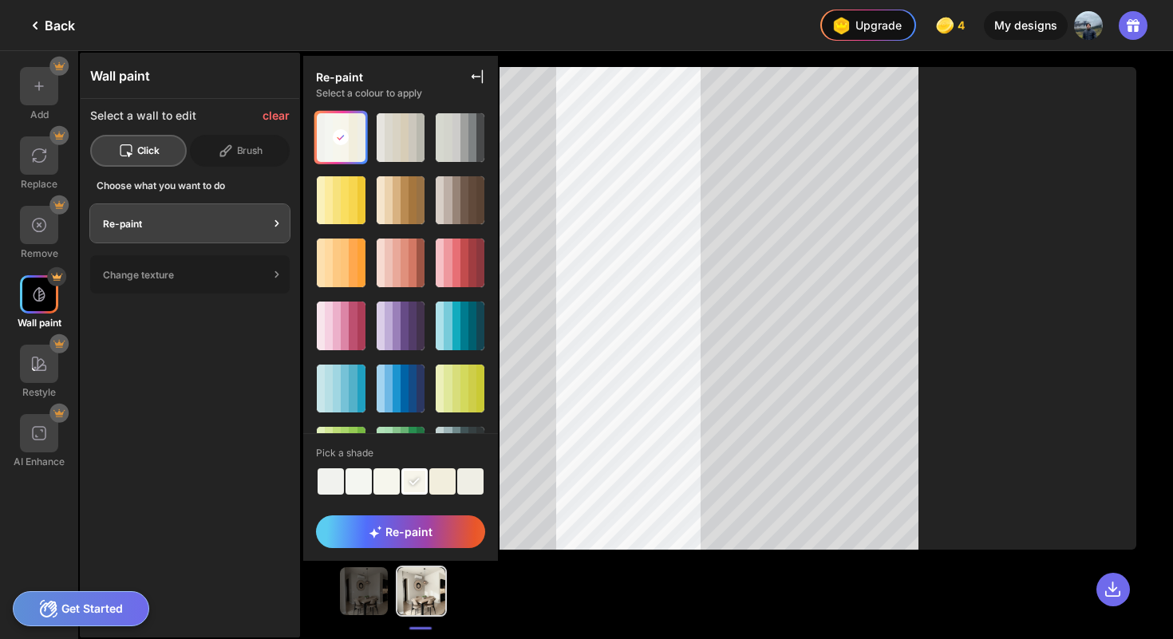
click at [326, 482] on div at bounding box center [331, 481] width 26 height 26
click at [366, 535] on div "Re-paint" at bounding box center [400, 531] width 169 height 33
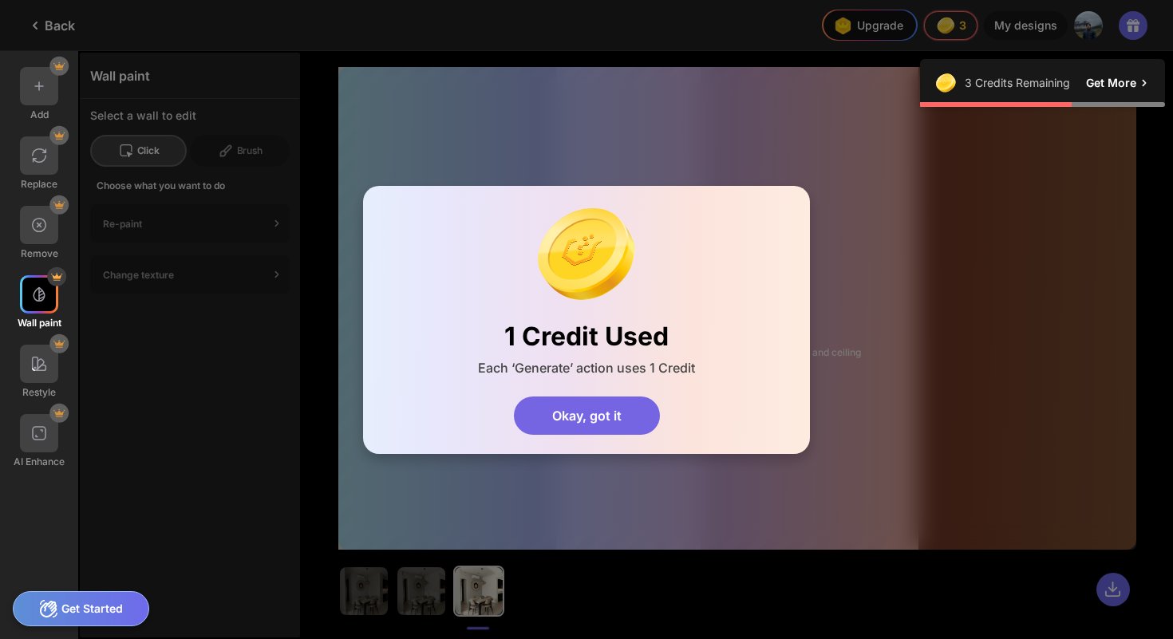
click at [630, 408] on div "Okay, got it" at bounding box center [587, 416] width 146 height 38
